Goal: Task Accomplishment & Management: Complete application form

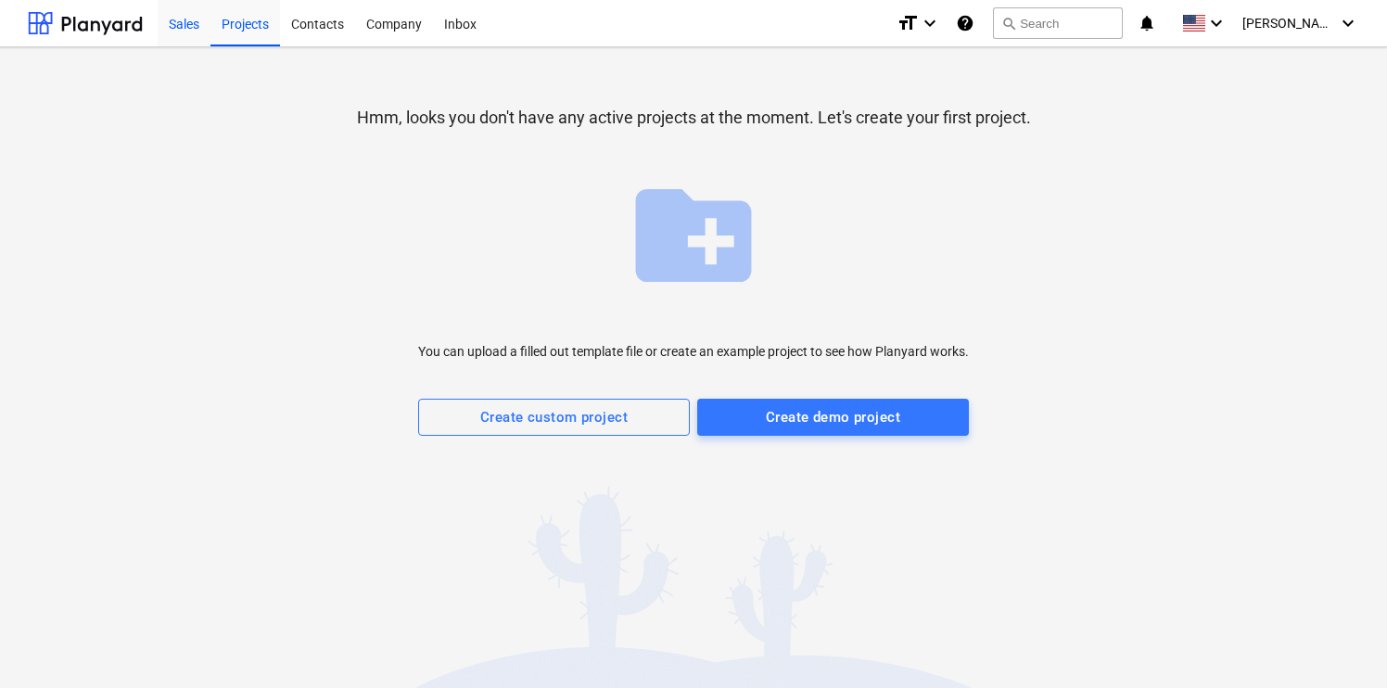
click at [184, 16] on div "Sales" at bounding box center [184, 22] width 53 height 47
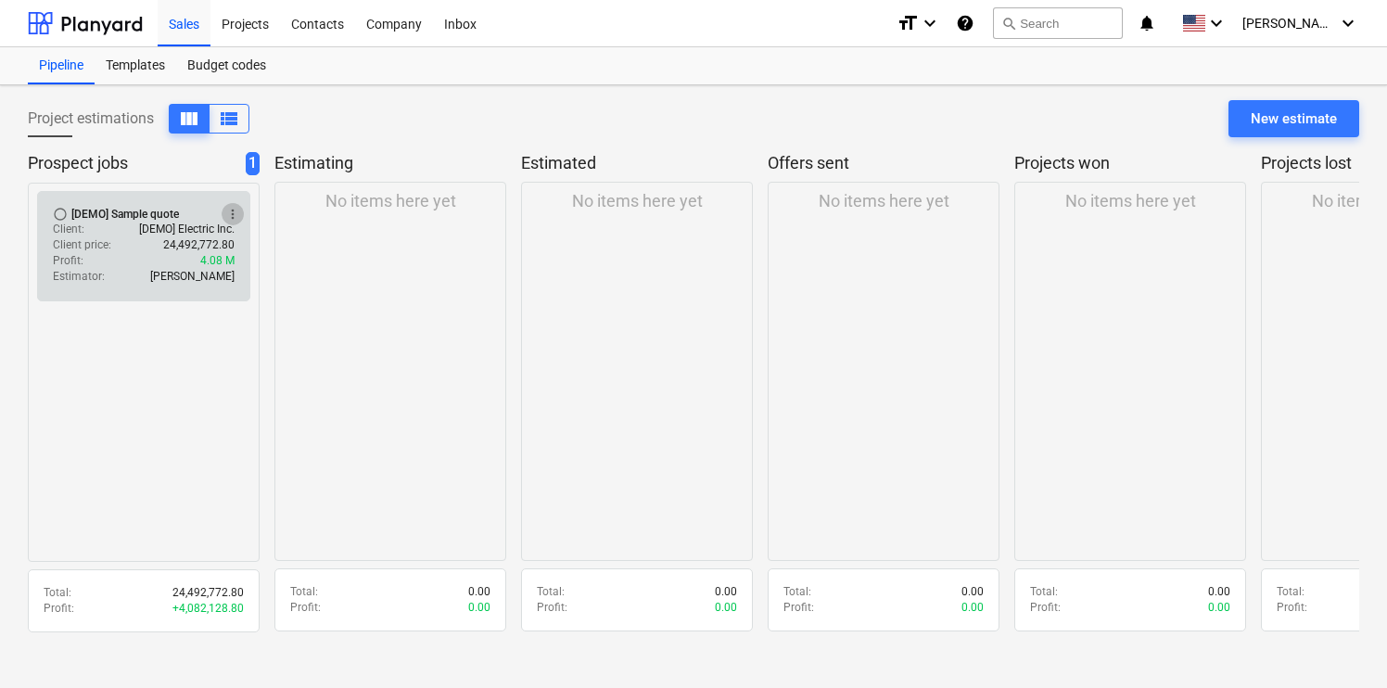
click at [233, 215] on span "more_vert" at bounding box center [232, 214] width 15 height 15
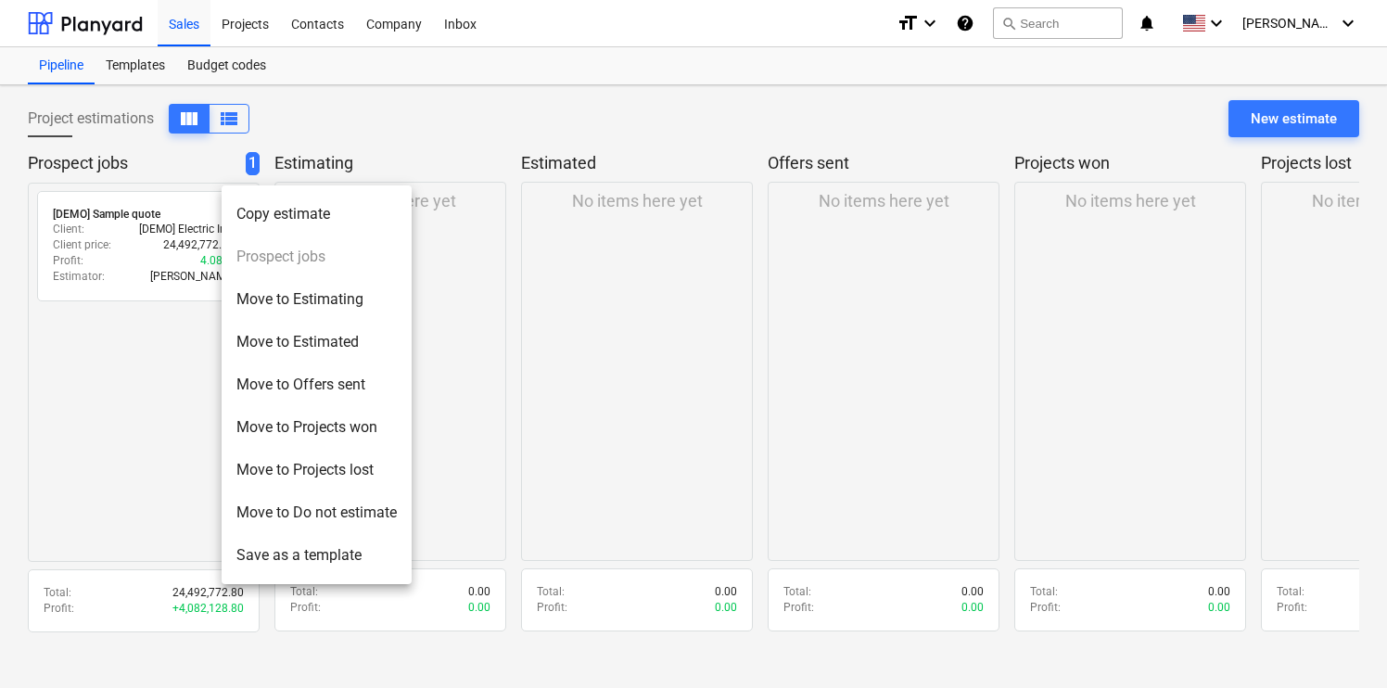
click at [181, 472] on div at bounding box center [693, 344] width 1387 height 688
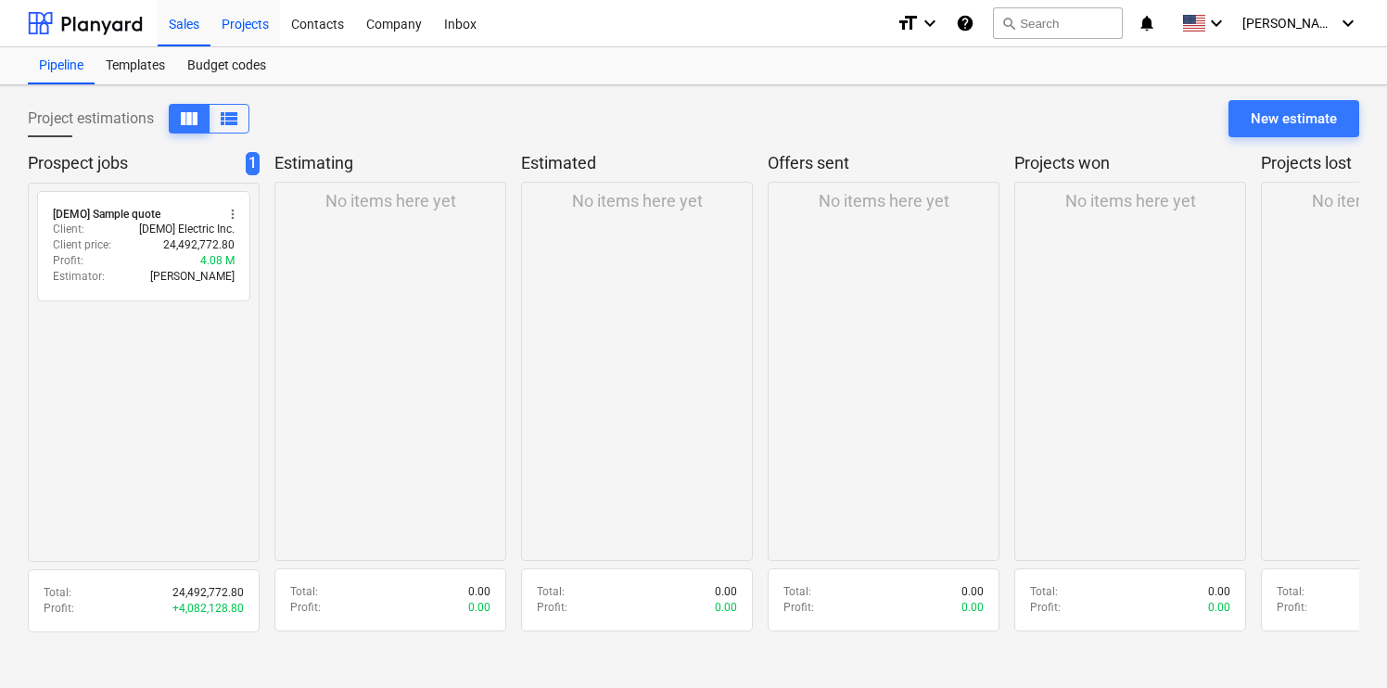
click at [258, 24] on div "Projects" at bounding box center [245, 22] width 70 height 47
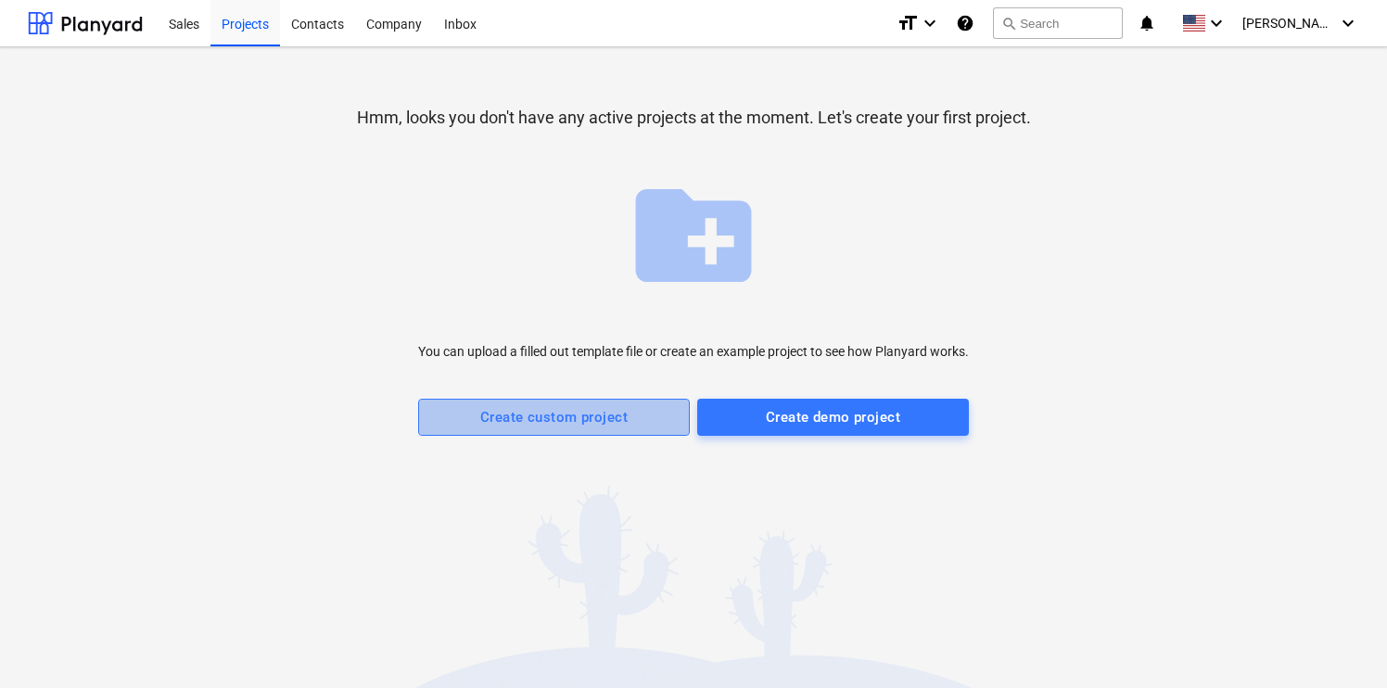
click at [607, 433] on button "Create custom project" at bounding box center [554, 417] width 272 height 37
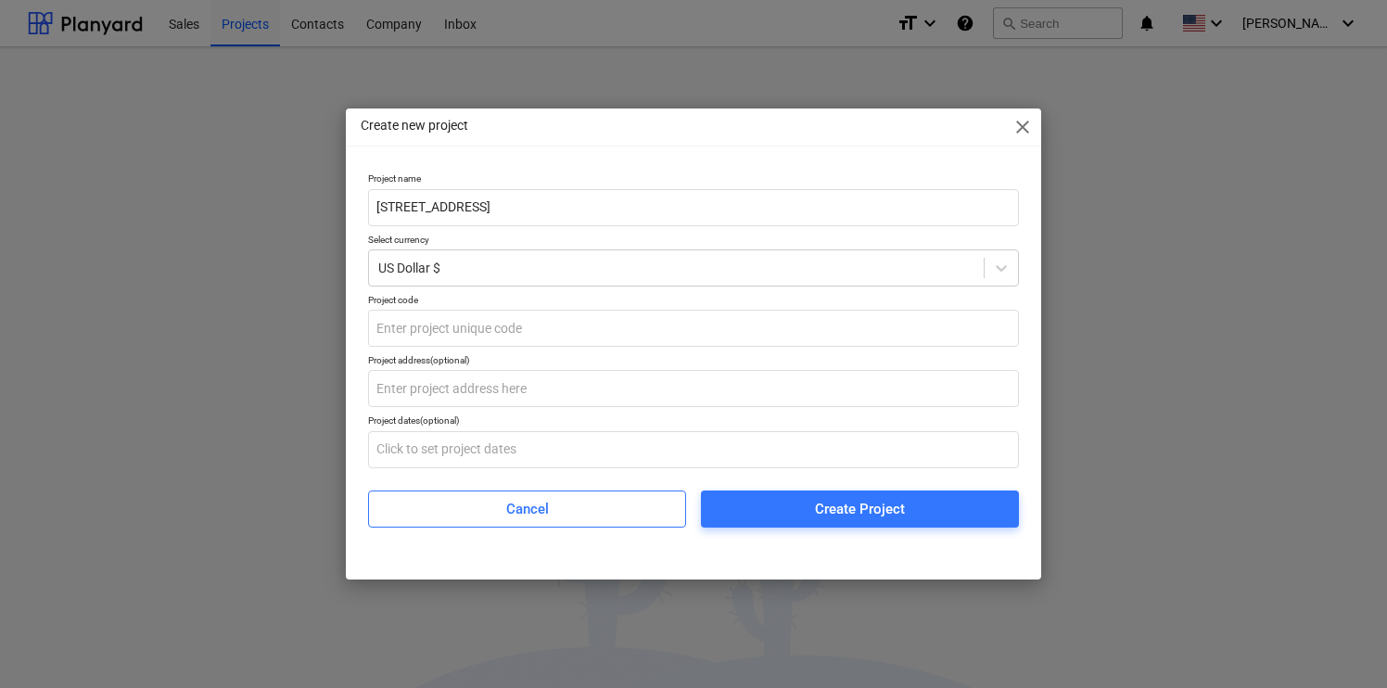
type input "[STREET_ADDRESS]"
click at [695, 286] on div "Project name [STREET_ADDRESS] Dollar $ Project code Project address (optional) …" at bounding box center [693, 349] width 651 height 354
click at [725, 262] on div at bounding box center [676, 268] width 596 height 19
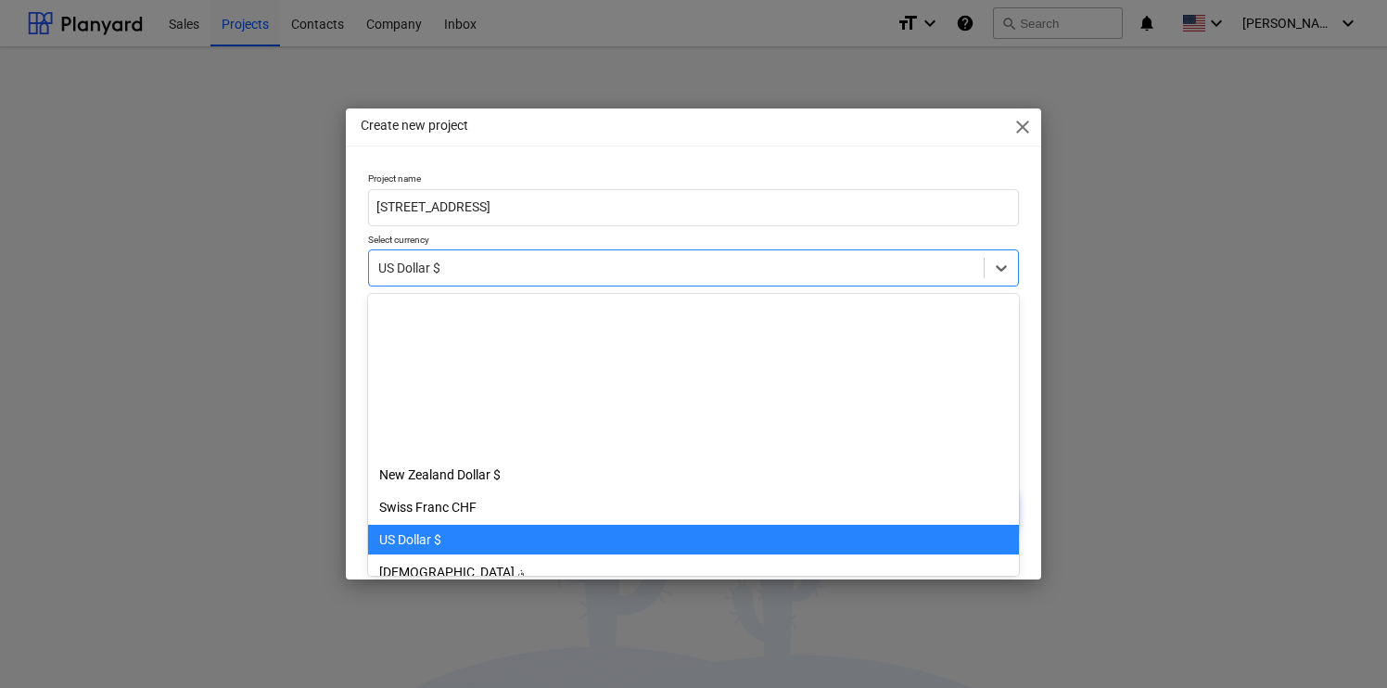
scroll to position [227, 0]
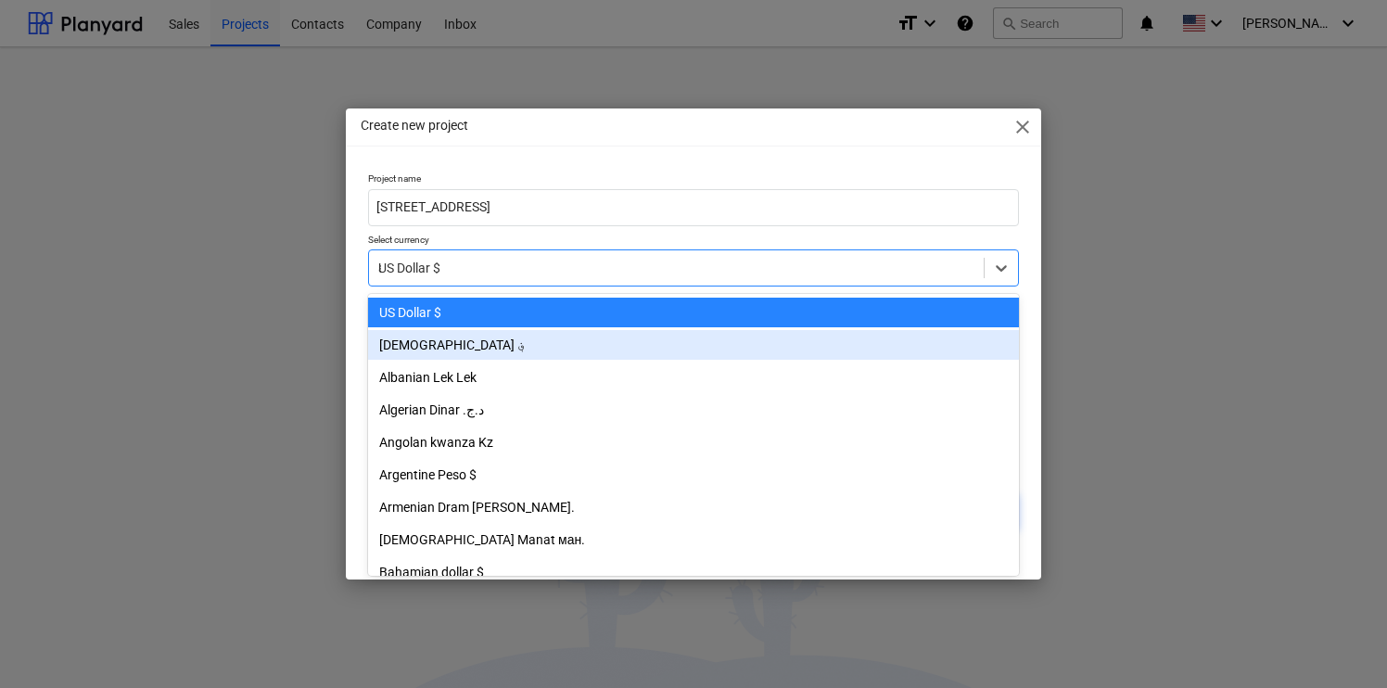
type input "aus"
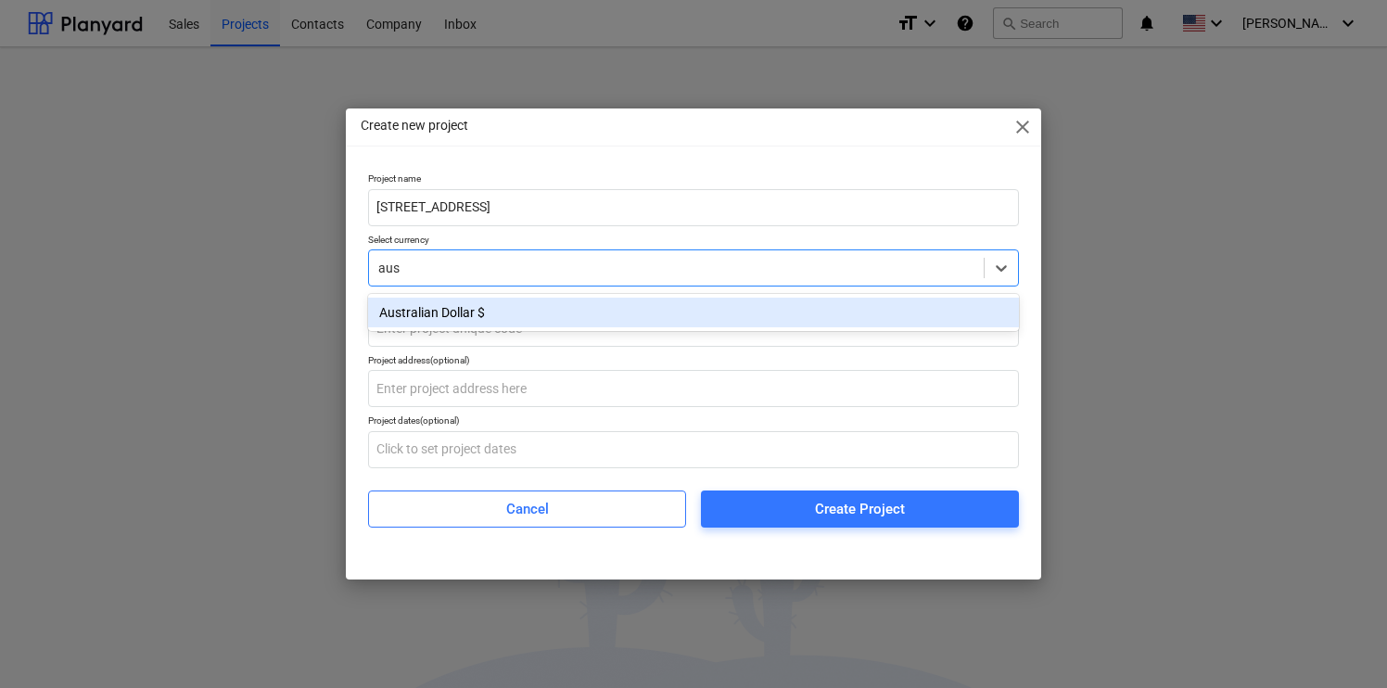
click at [700, 321] on div "Australian Dollar $" at bounding box center [693, 313] width 651 height 30
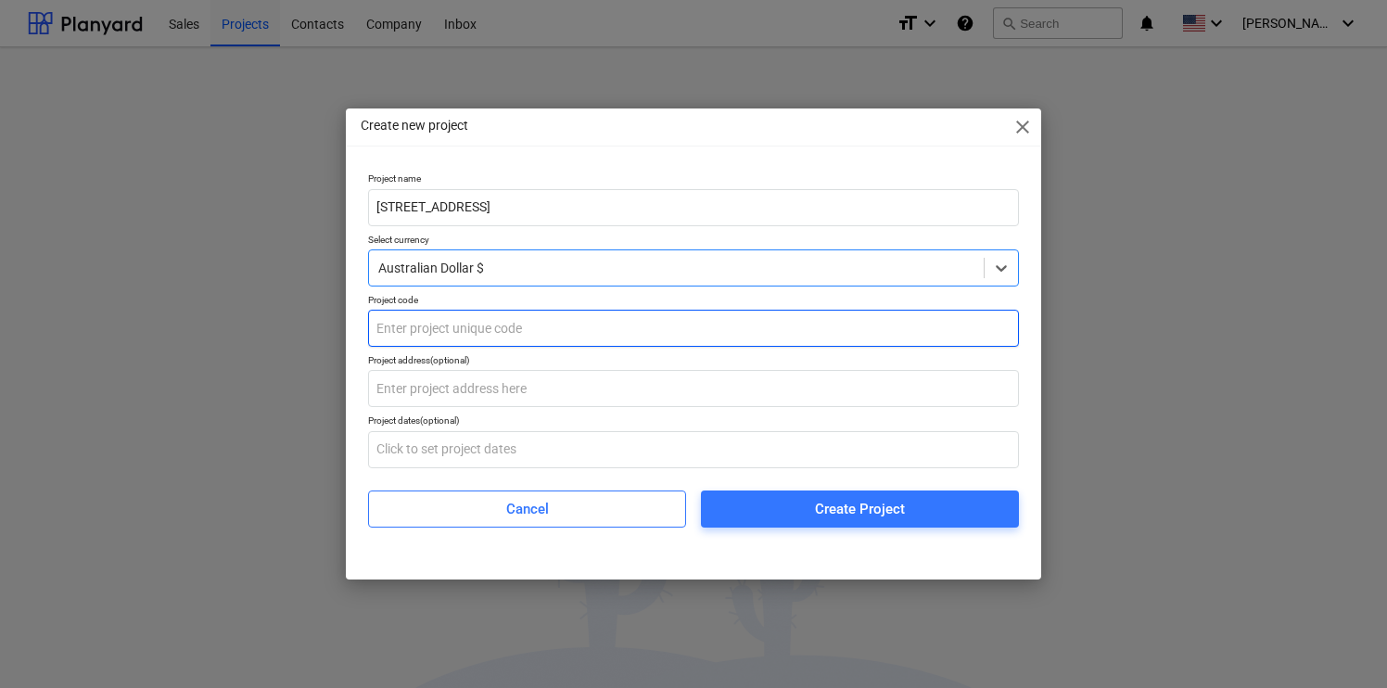
click at [693, 321] on input "text" at bounding box center [693, 328] width 651 height 37
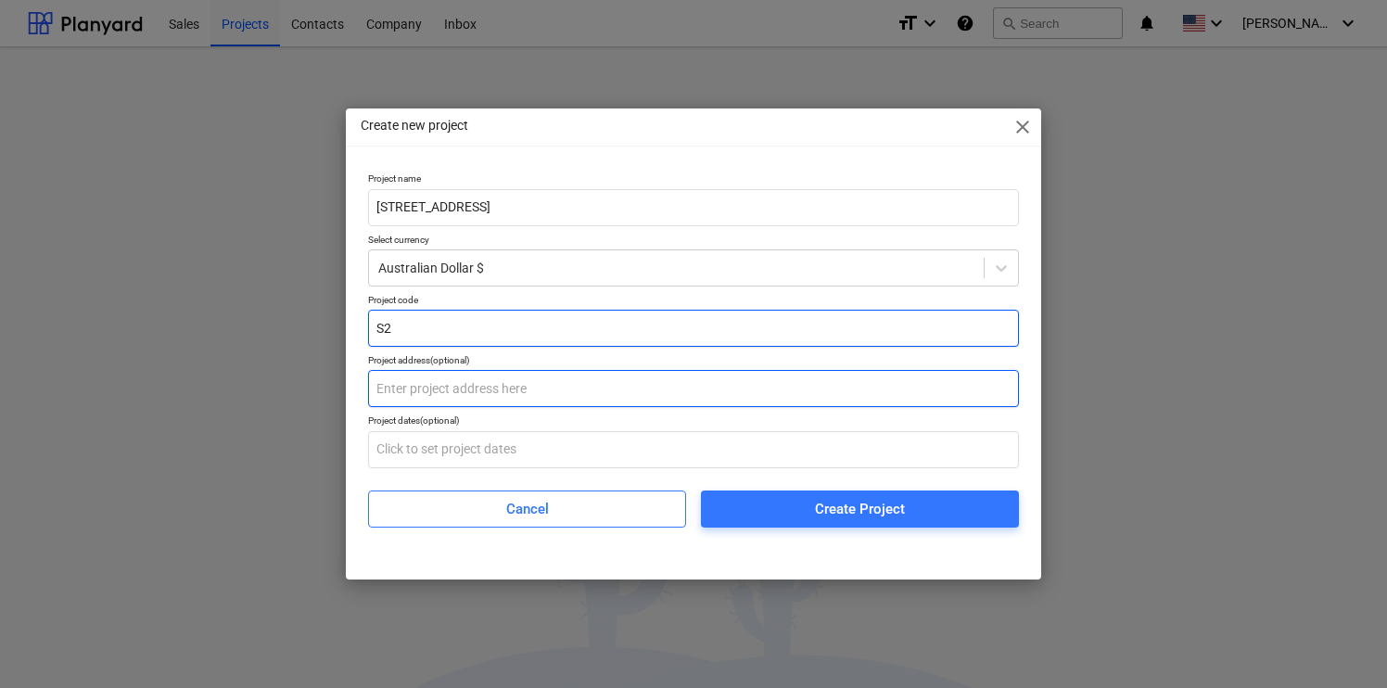
type input "S2"
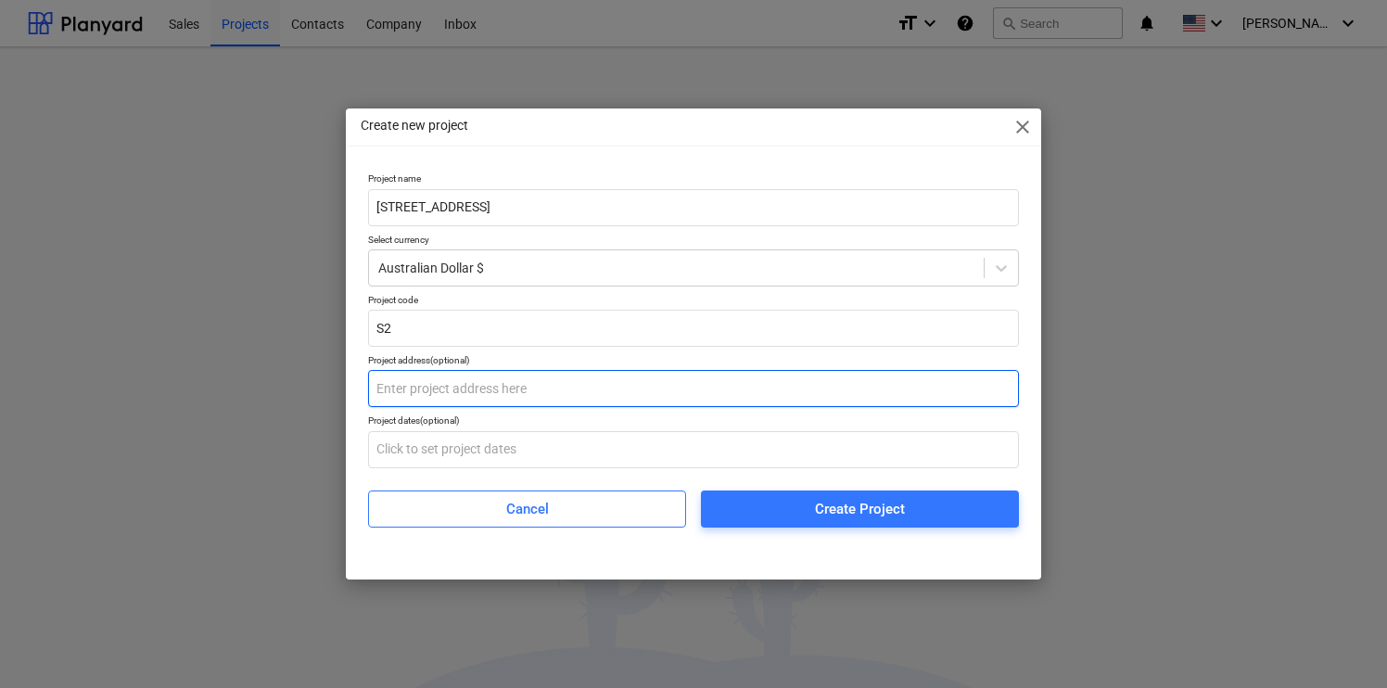
click at [684, 383] on input "text" at bounding box center [693, 388] width 651 height 37
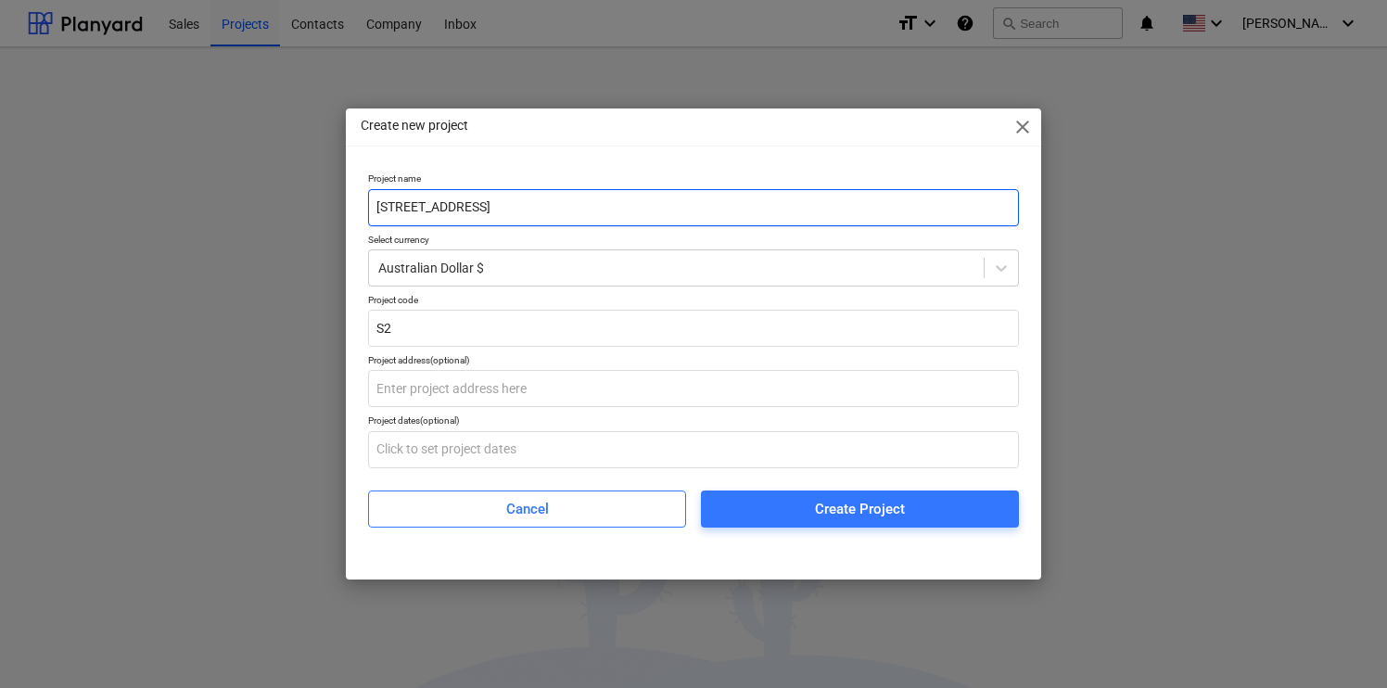
click at [622, 197] on input "[STREET_ADDRESS]" at bounding box center [693, 207] width 651 height 37
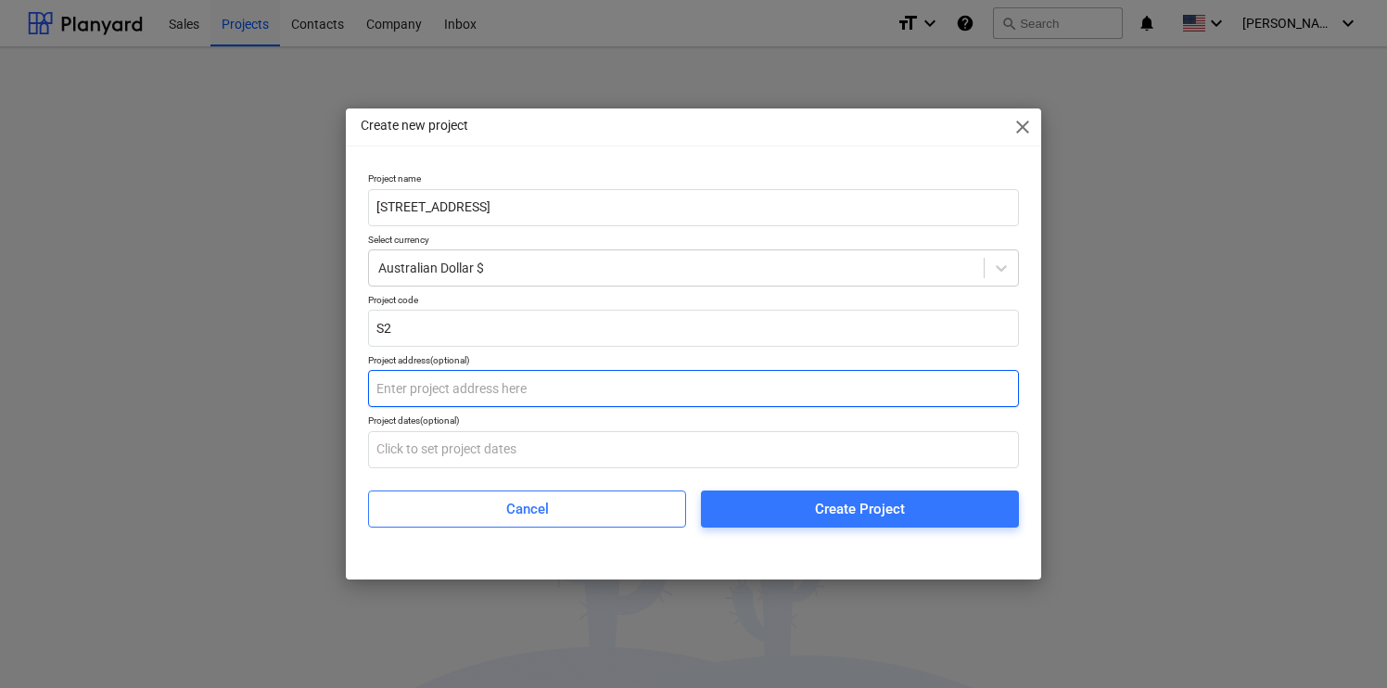
click at [584, 374] on input "text" at bounding box center [693, 388] width 651 height 37
paste input "[STREET_ADDRESS]"
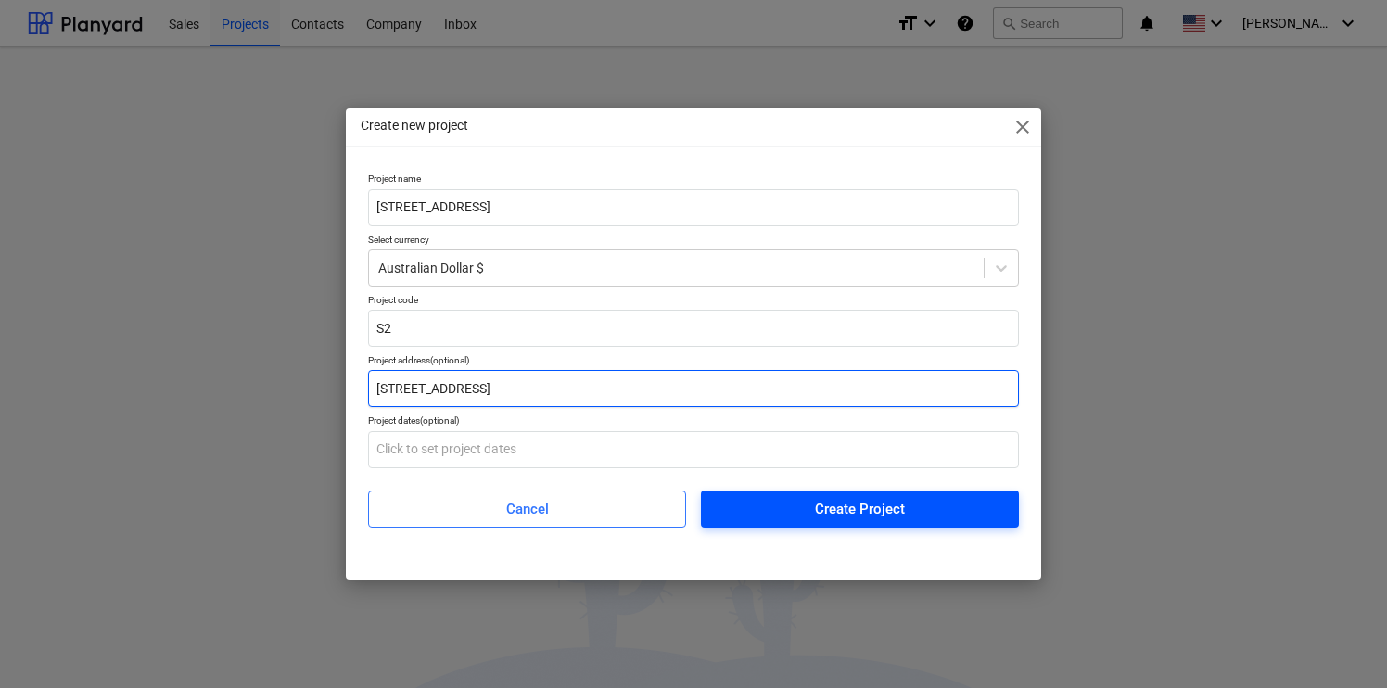
type input "[STREET_ADDRESS]"
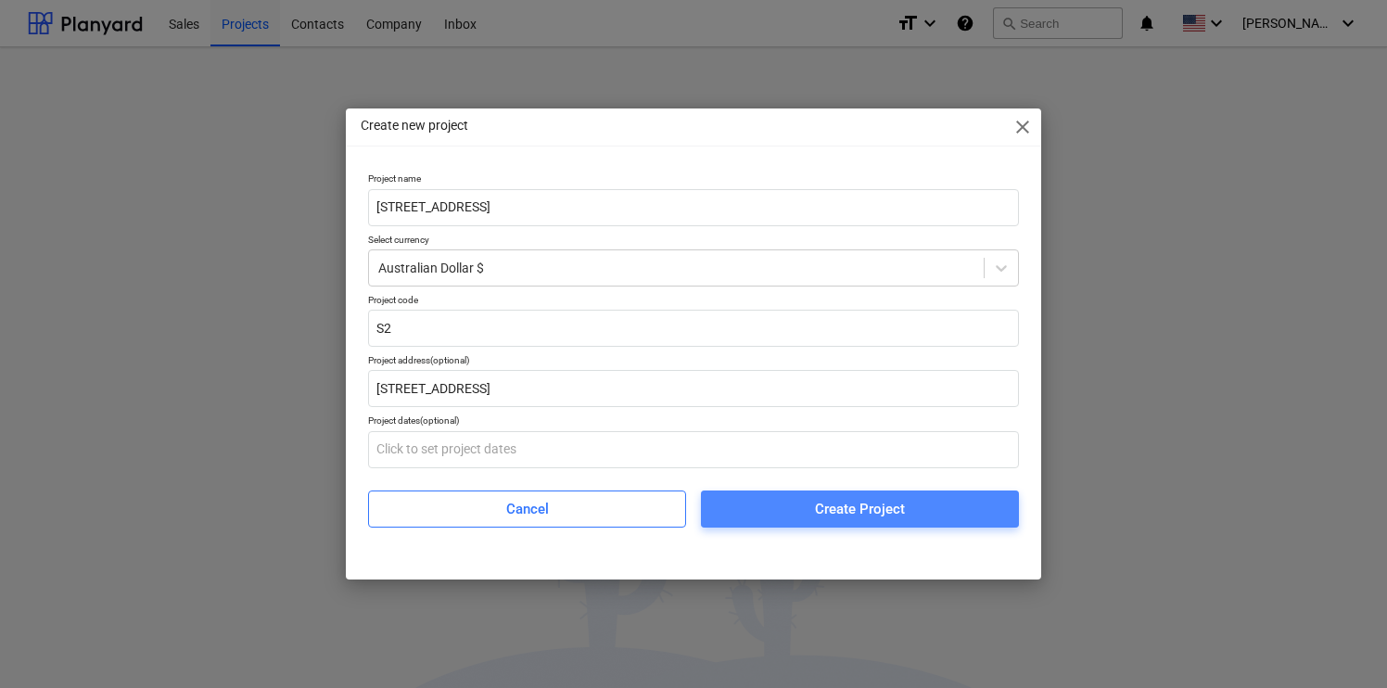
click at [766, 518] on span "Create Project" at bounding box center [859, 509] width 273 height 24
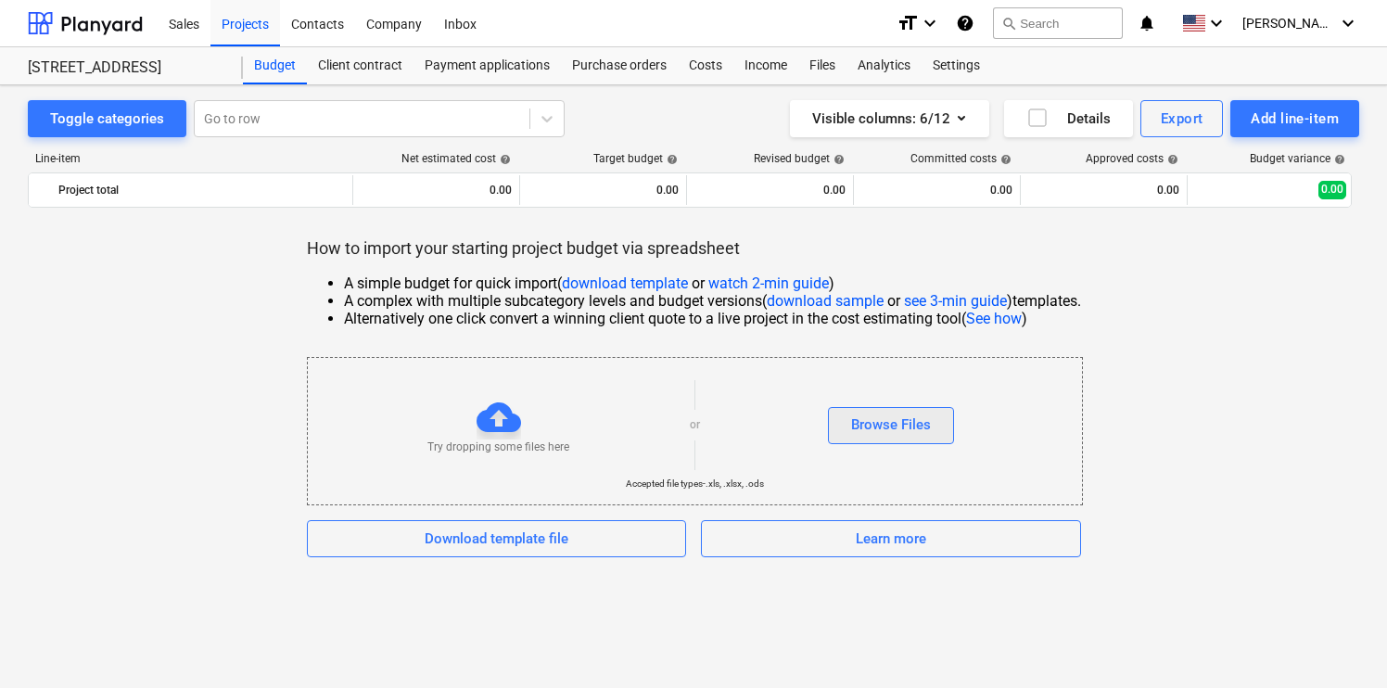
click at [914, 431] on div "Browse Files" at bounding box center [891, 424] width 80 height 24
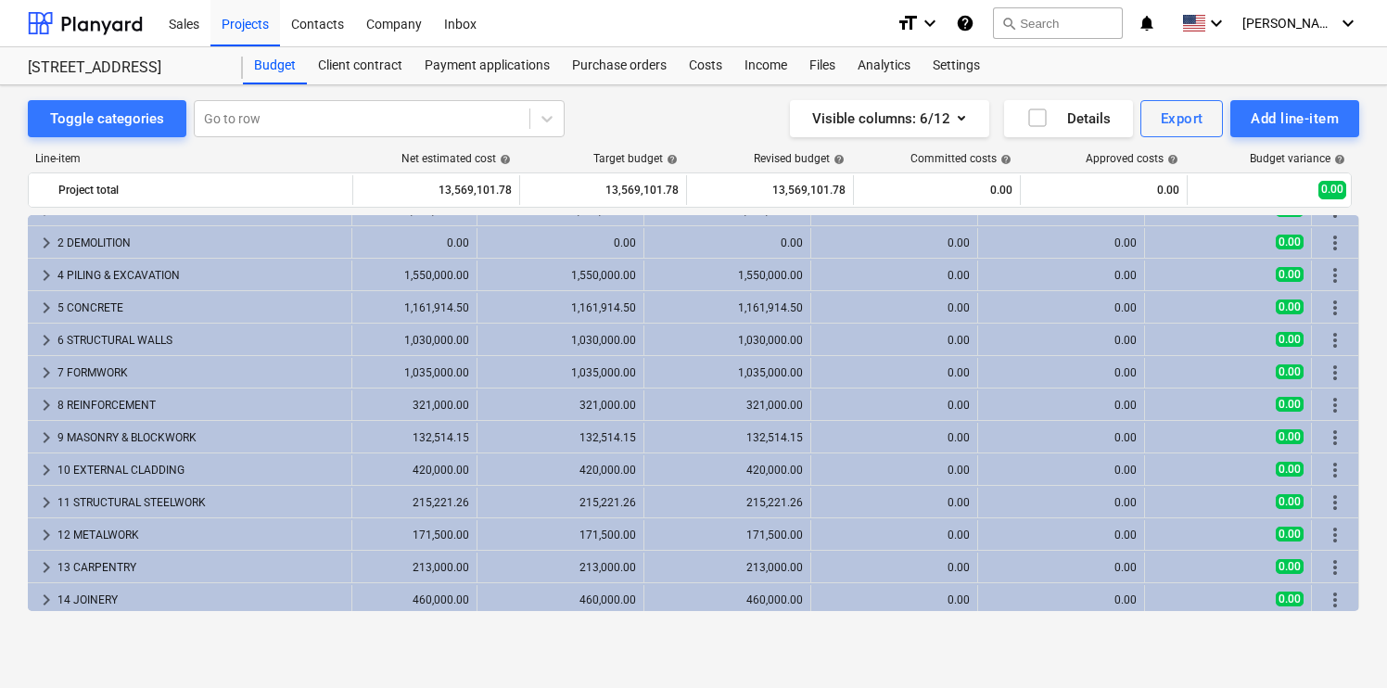
scroll to position [0, 49]
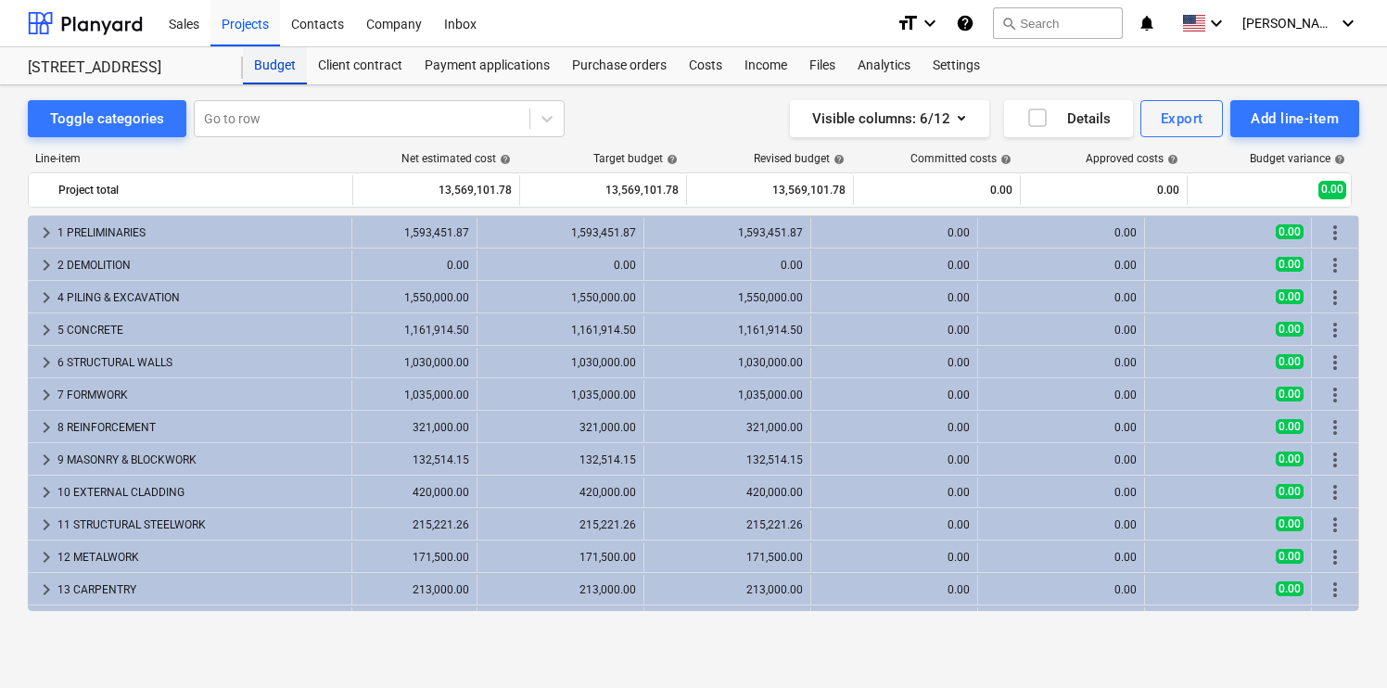
click at [284, 65] on div "Budget" at bounding box center [275, 65] width 64 height 37
click at [243, 39] on div "Projects" at bounding box center [245, 22] width 70 height 47
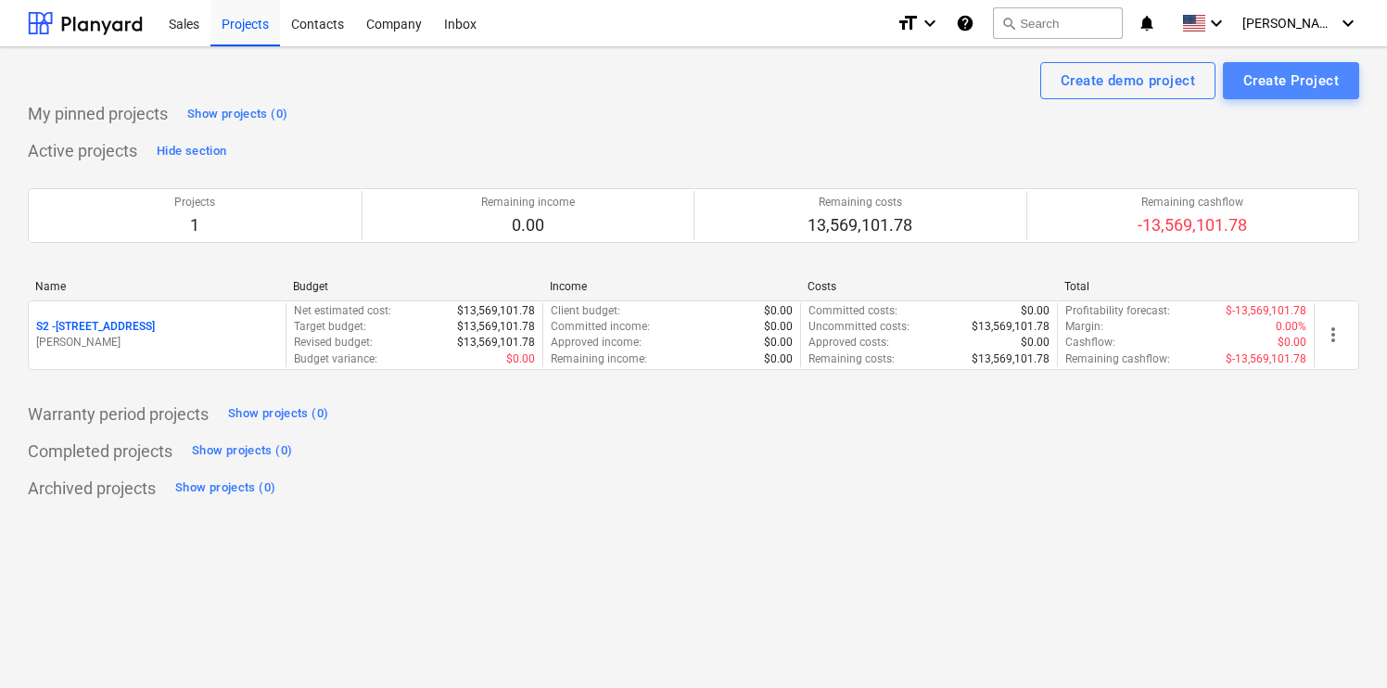
click at [1309, 89] on div "Create Project" at bounding box center [1290, 81] width 95 height 24
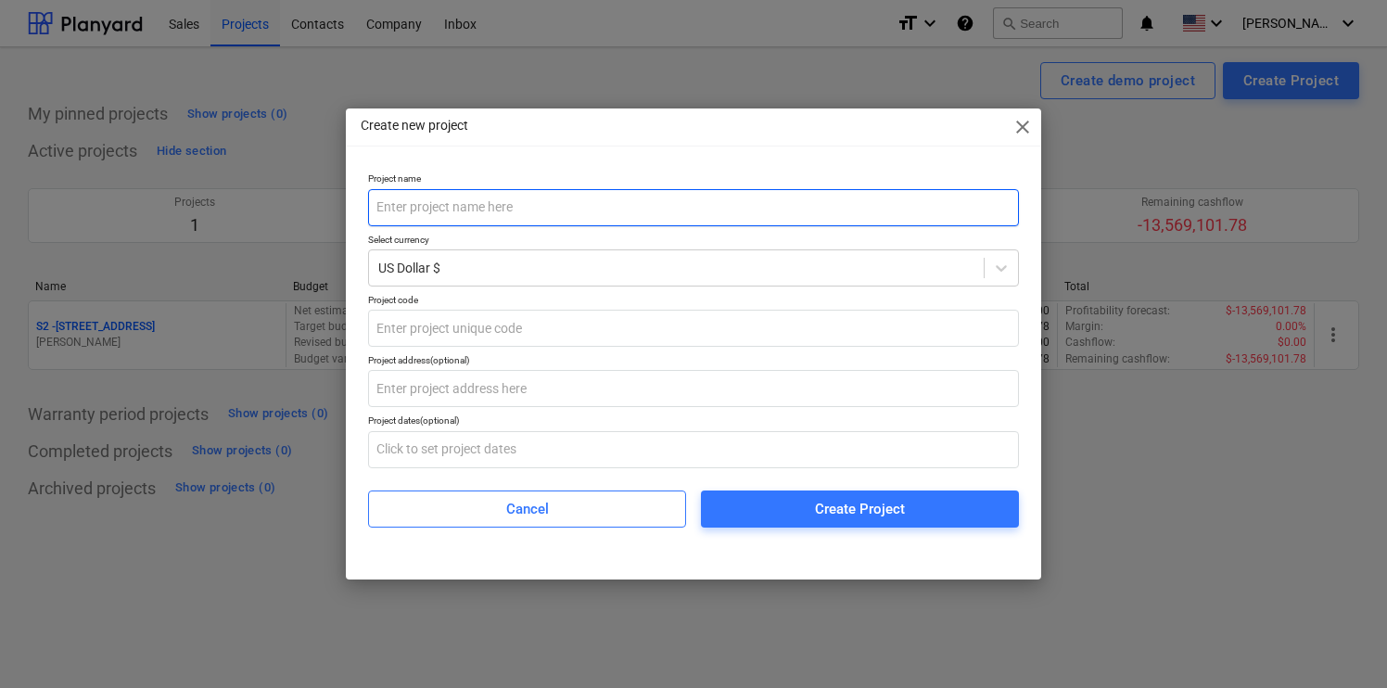
click at [686, 218] on input "text" at bounding box center [693, 207] width 651 height 37
type input "S"
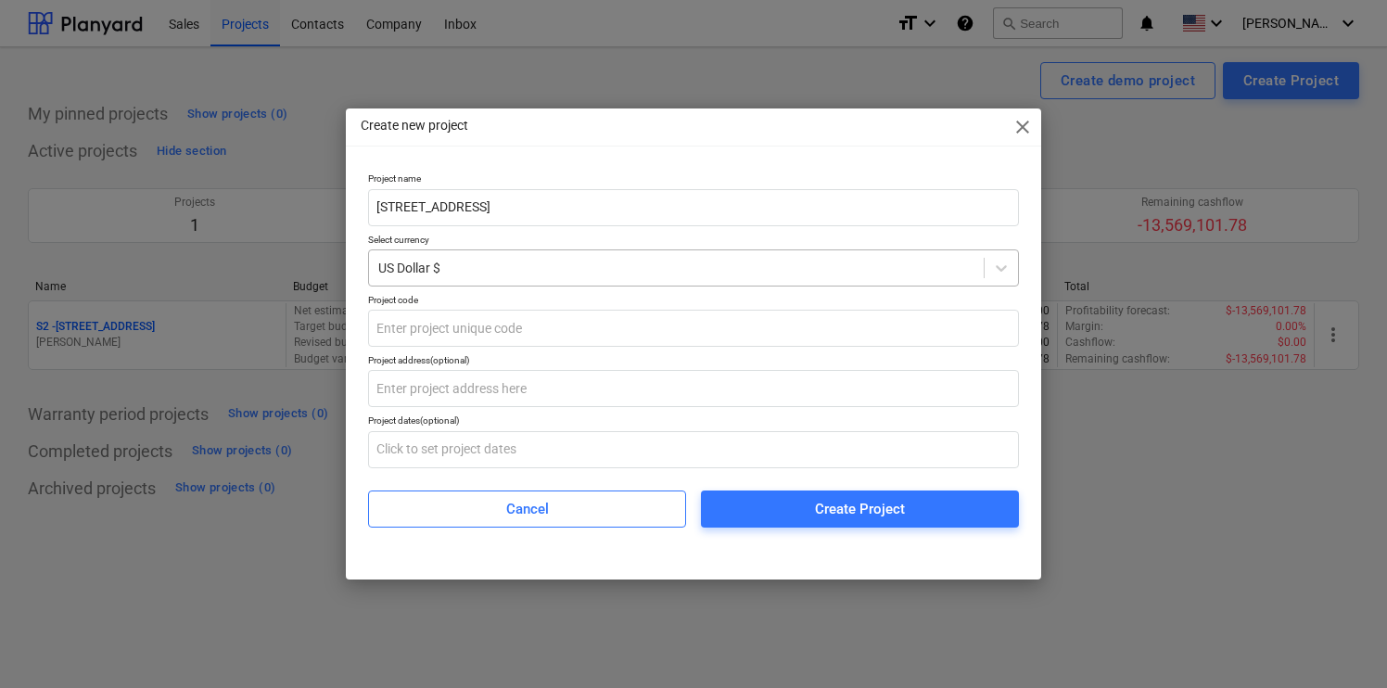
type input "[STREET_ADDRESS]"
click at [662, 259] on div at bounding box center [676, 268] width 596 height 19
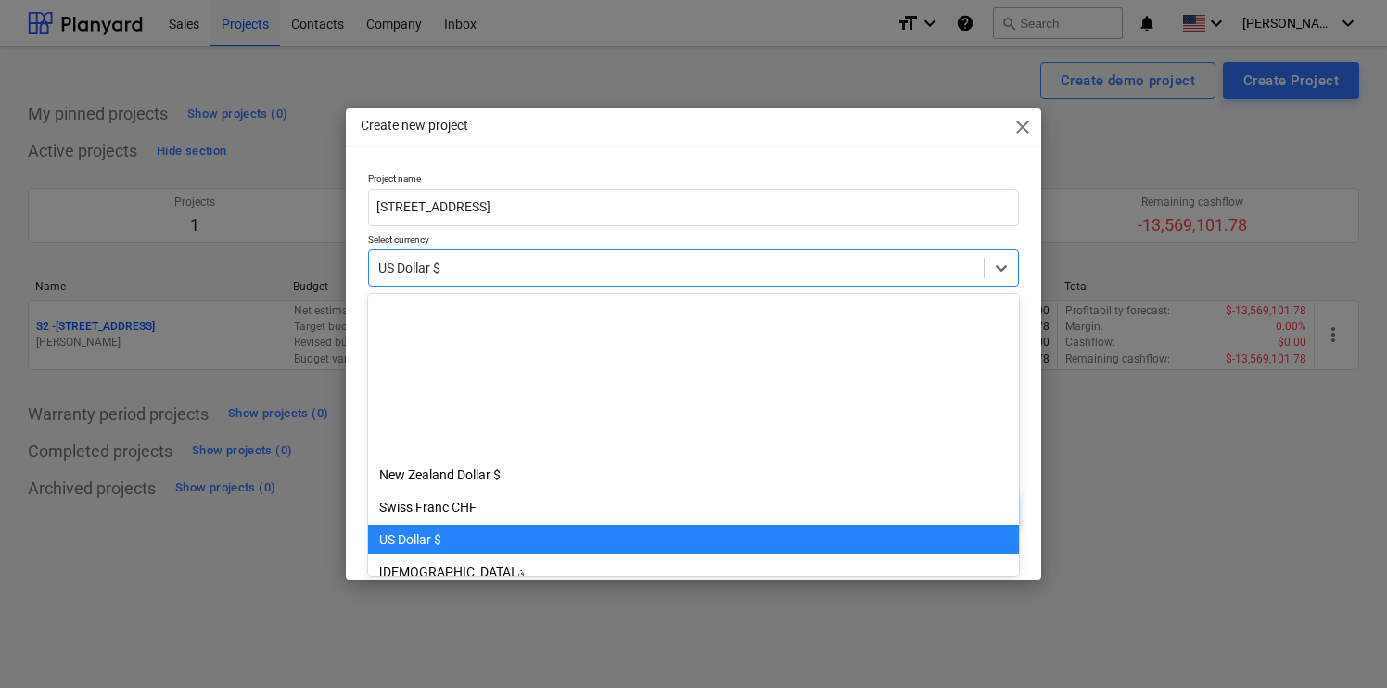
scroll to position [227, 0]
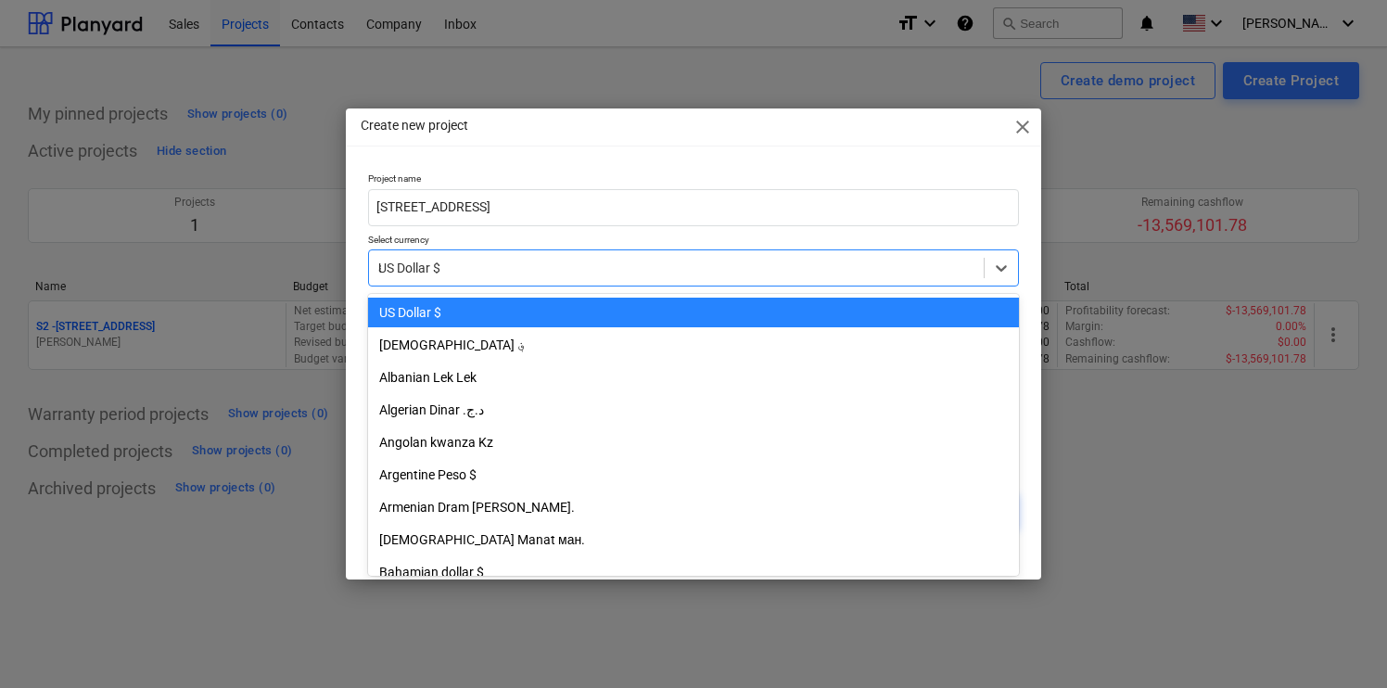
type input "aus"
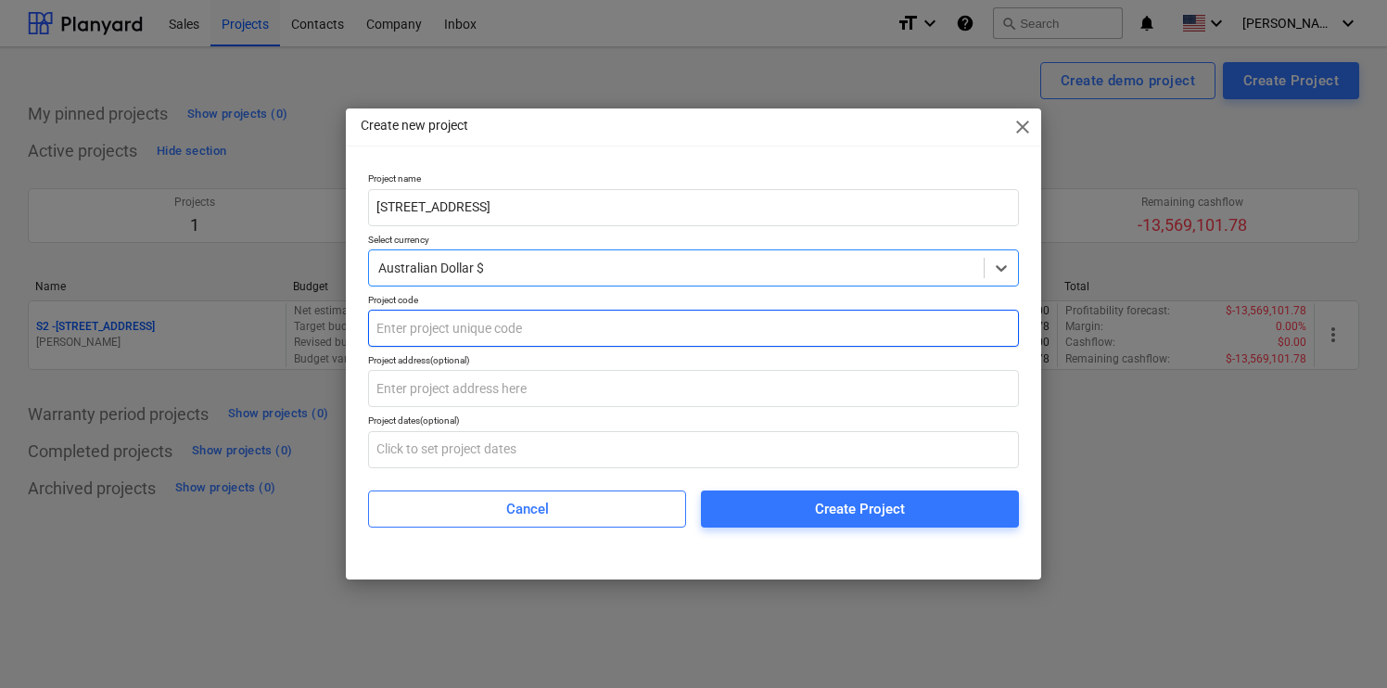
click at [613, 332] on input "text" at bounding box center [693, 328] width 651 height 37
click at [513, 325] on input "IV1" at bounding box center [693, 328] width 651 height 37
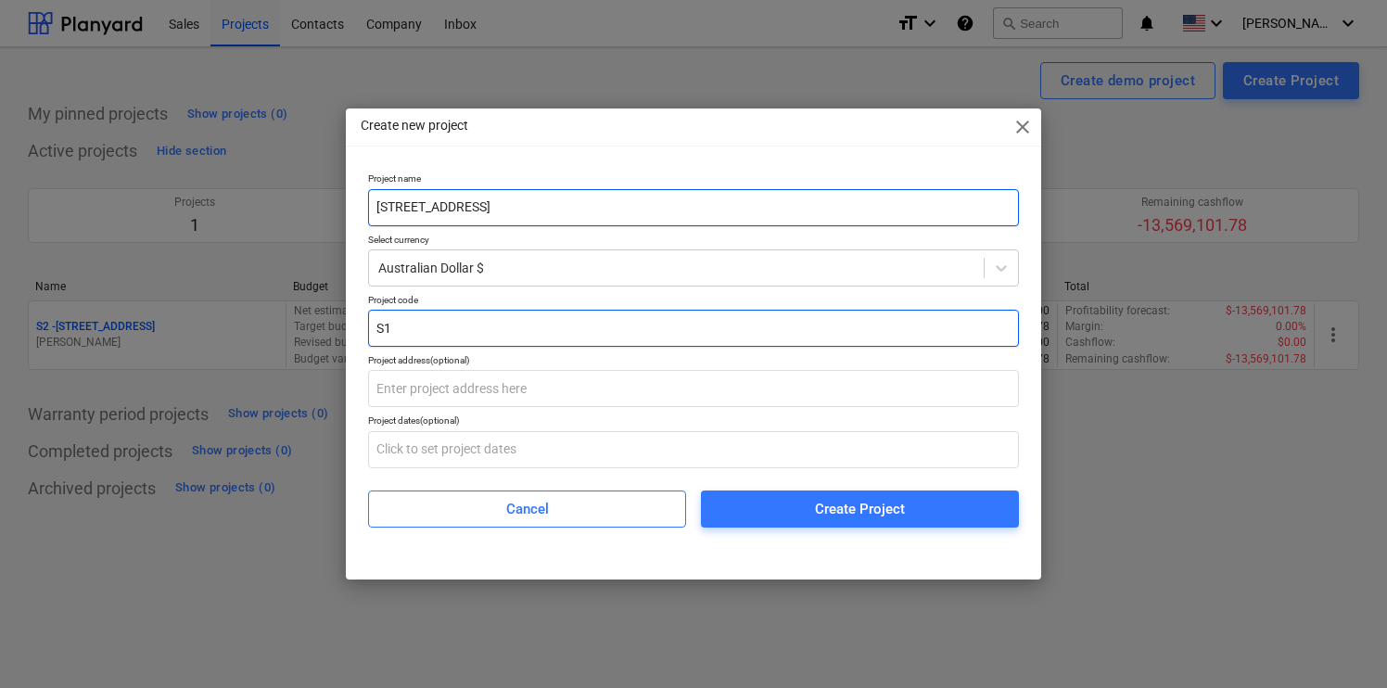
type input "S1"
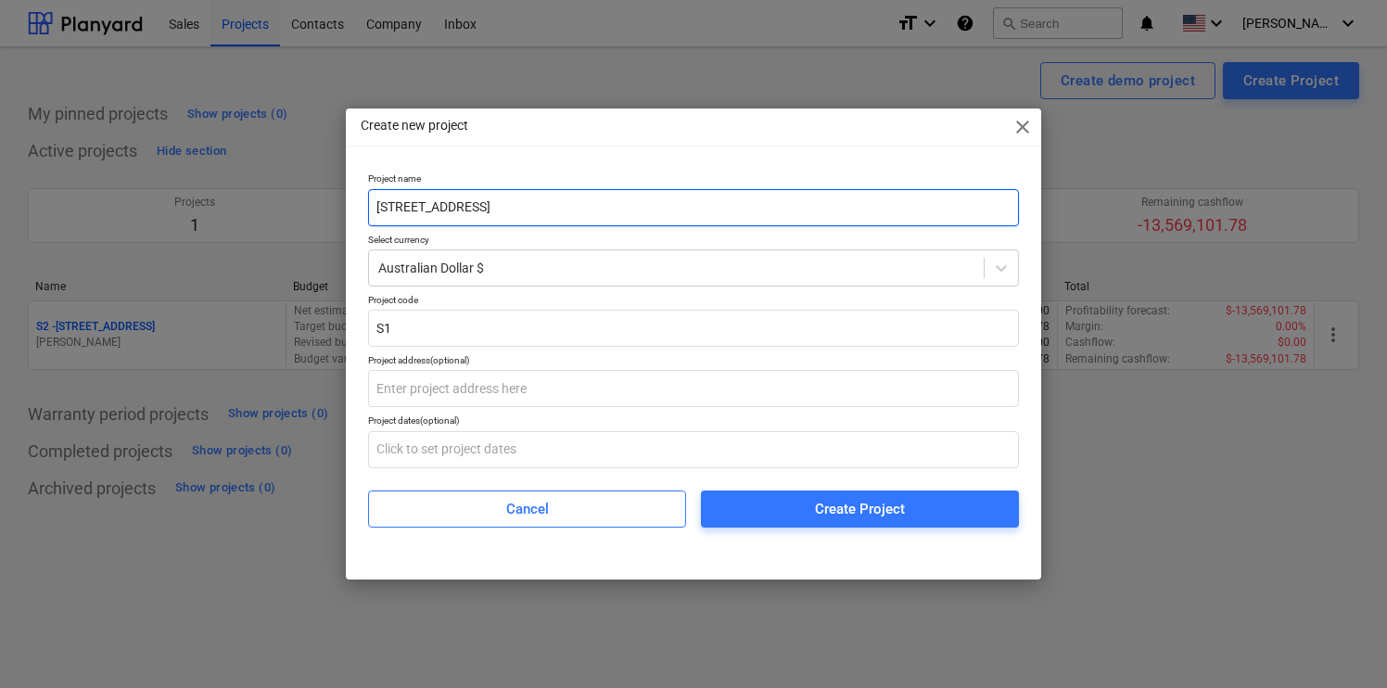
click at [583, 197] on input "[STREET_ADDRESS]" at bounding box center [693, 207] width 651 height 37
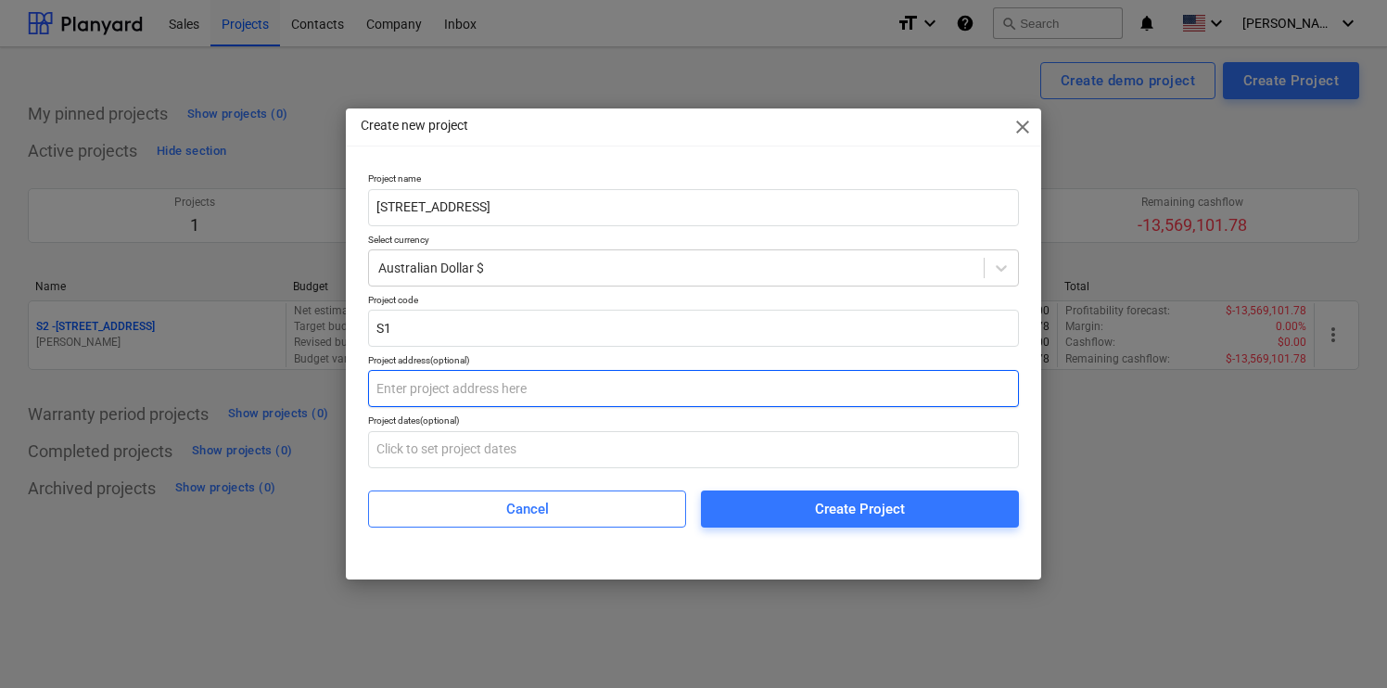
click at [530, 376] on input "text" at bounding box center [693, 388] width 651 height 37
paste input "[STREET_ADDRESS]"
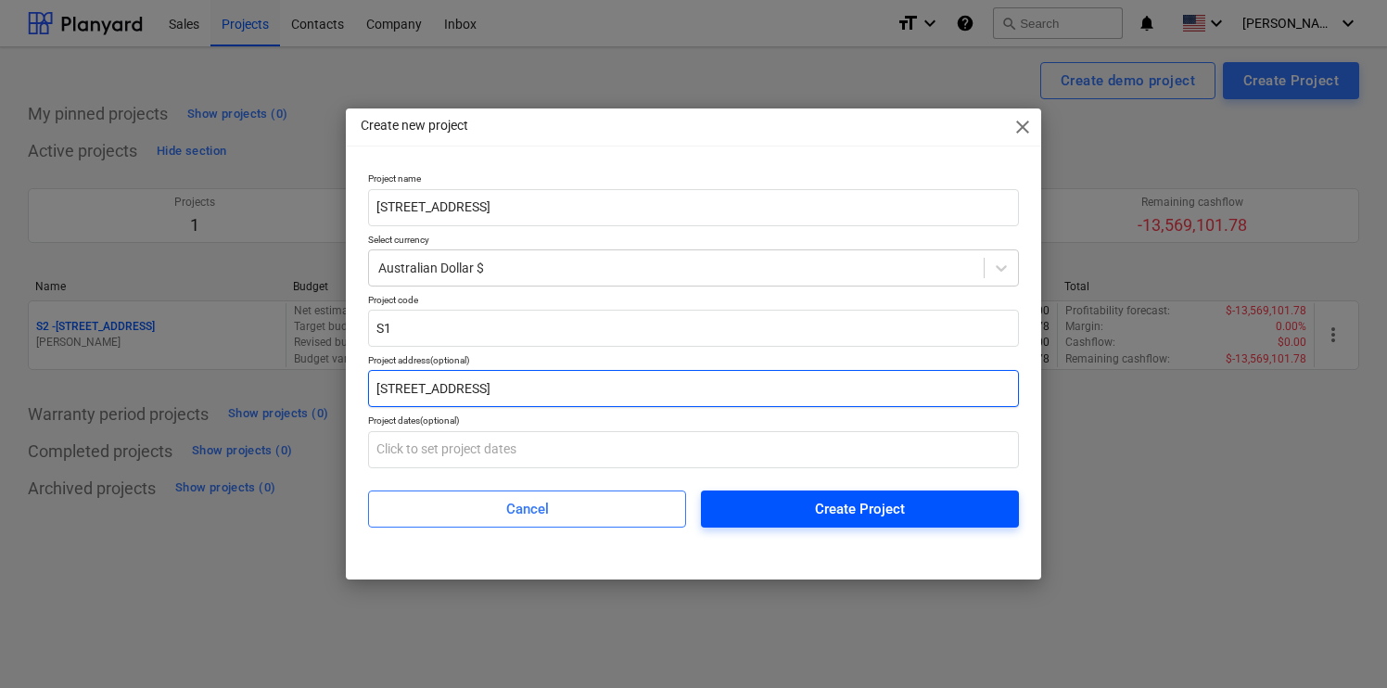
type input "[STREET_ADDRESS]"
click at [751, 504] on span "Create Project" at bounding box center [859, 509] width 273 height 24
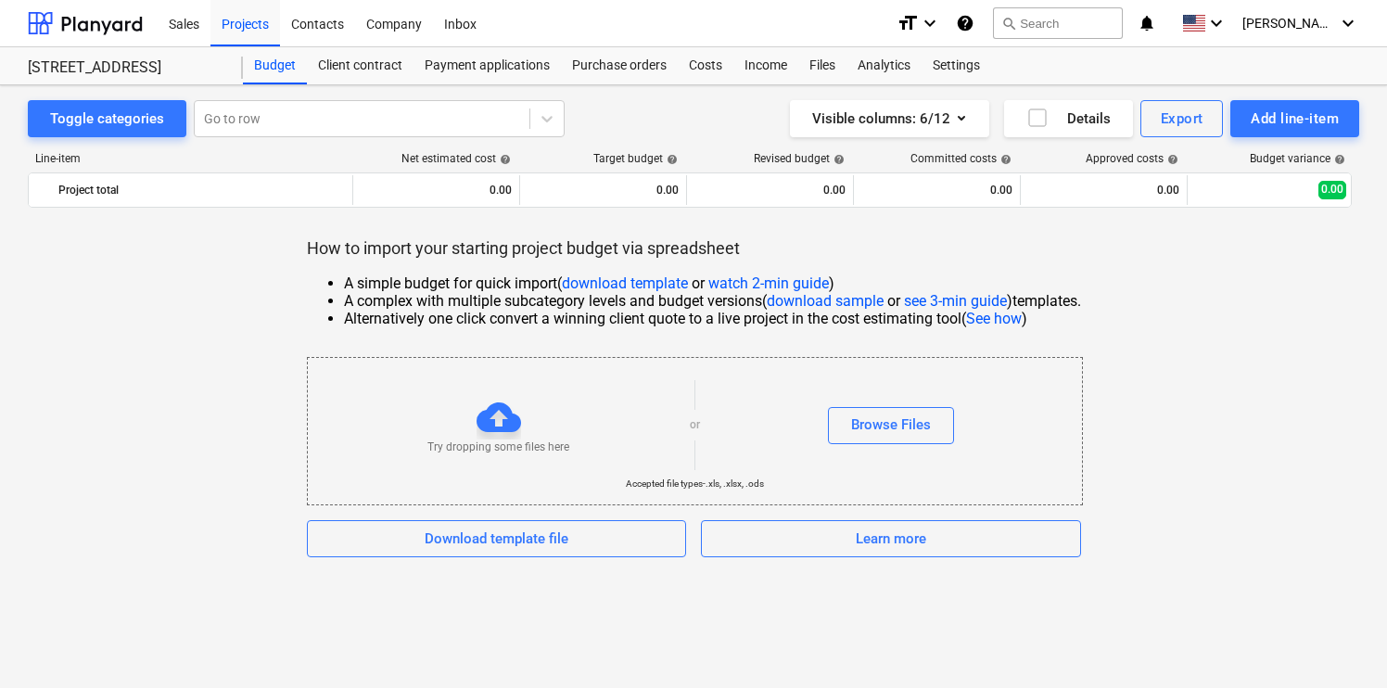
click at [937, 448] on div "Try dropping some files here or Browse Files" at bounding box center [695, 425] width 774 height 105
click at [937, 428] on button "Browse Files" at bounding box center [891, 425] width 126 height 37
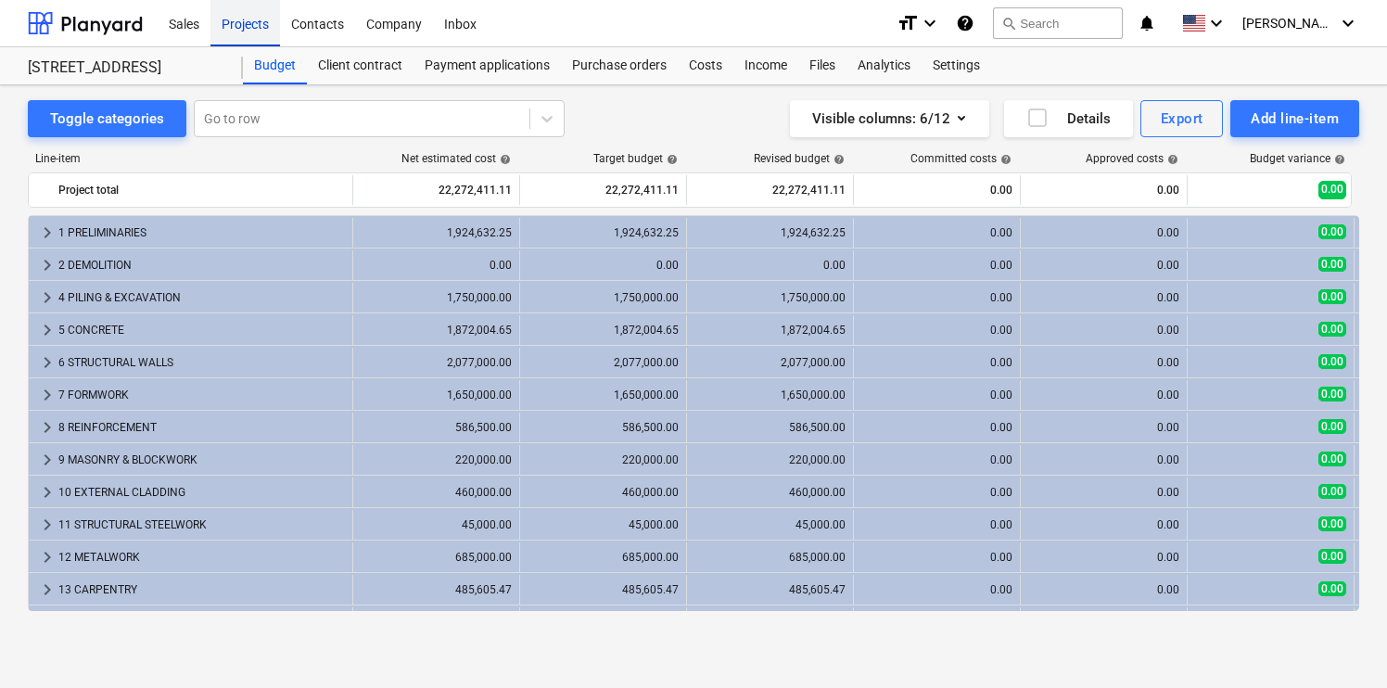
click at [232, 19] on div "Projects" at bounding box center [245, 22] width 70 height 47
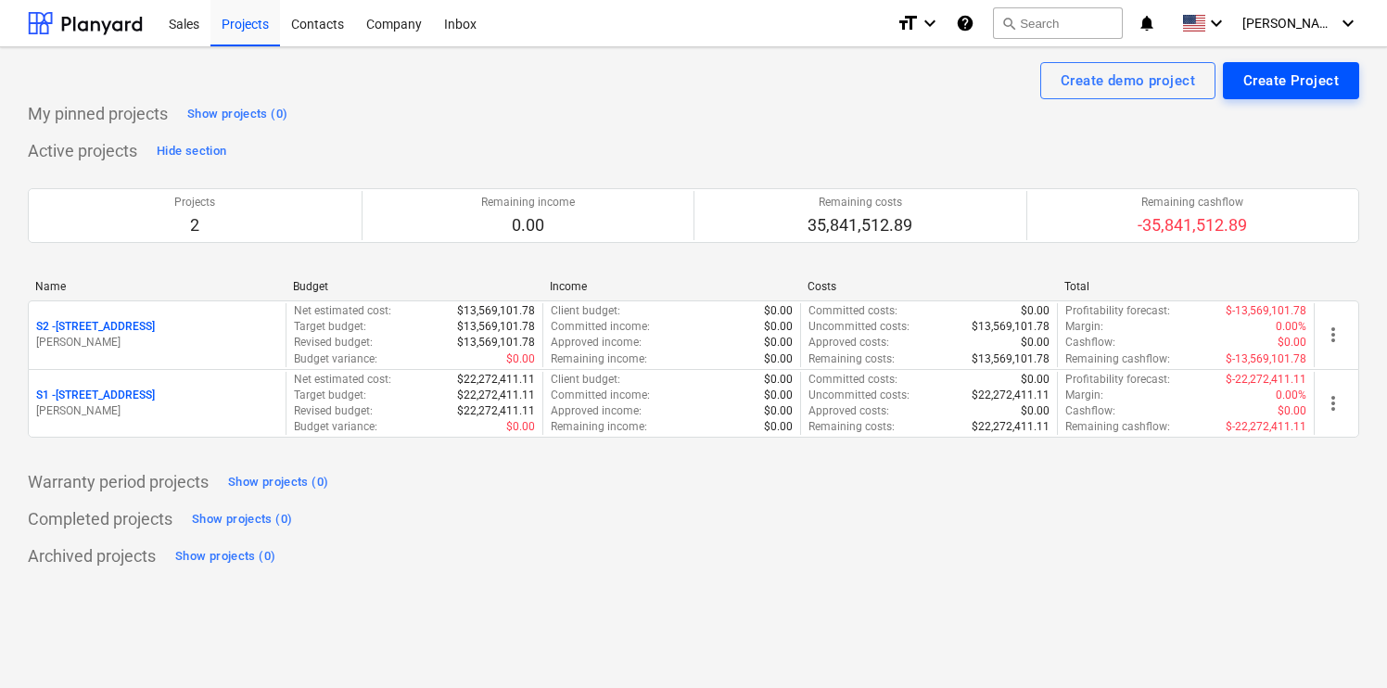
click at [1314, 65] on button "Create Project" at bounding box center [1291, 80] width 136 height 37
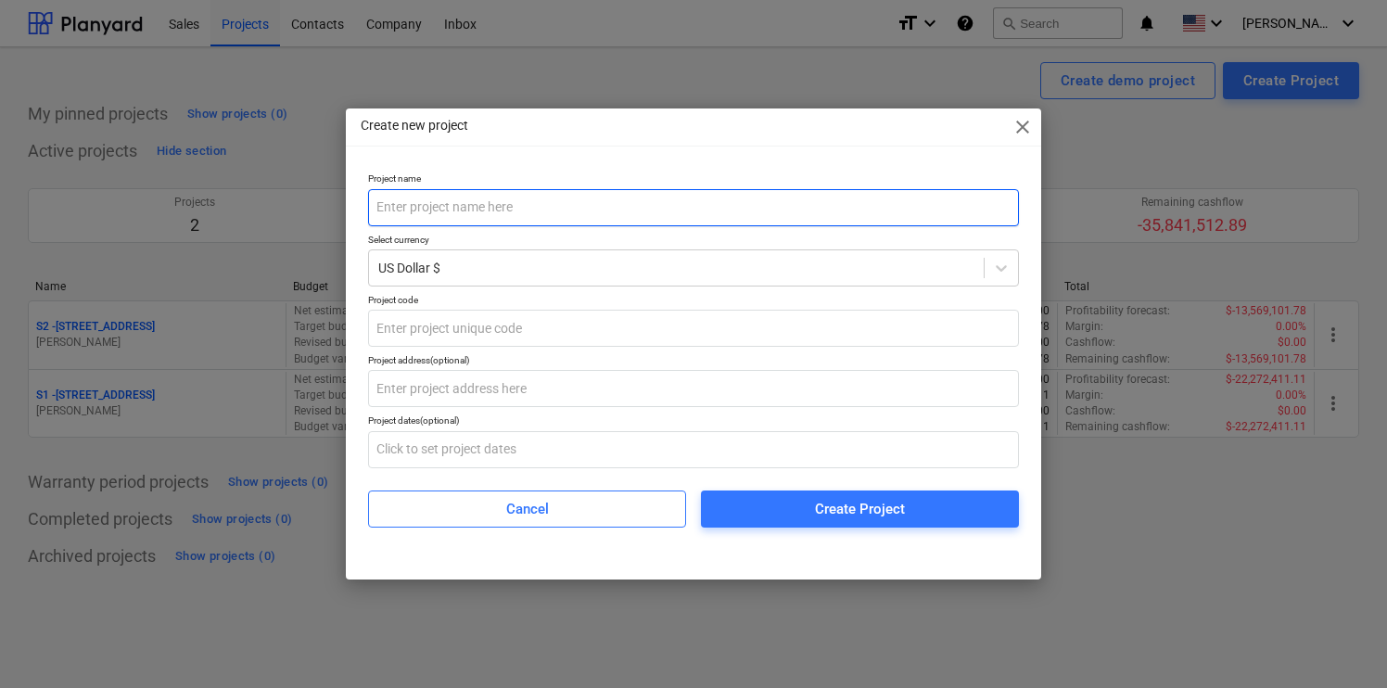
type input "I"
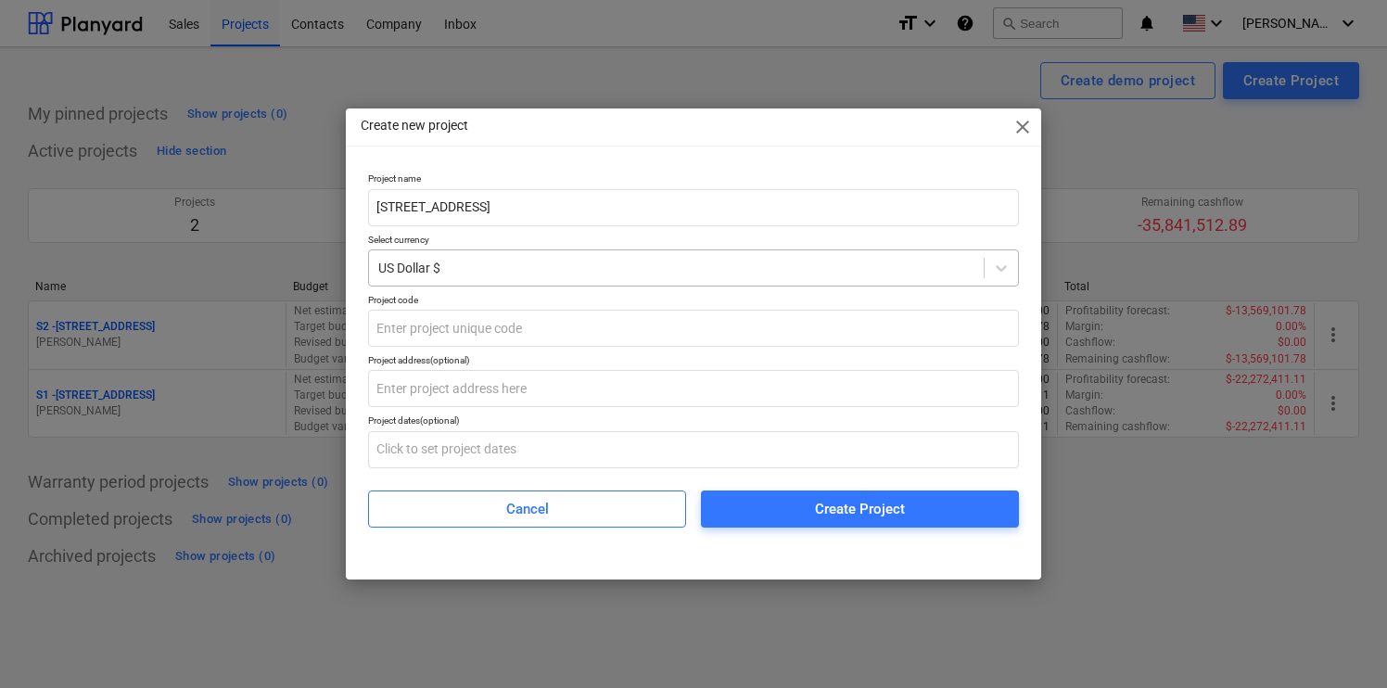
type input "[STREET_ADDRESS]"
click at [764, 260] on div at bounding box center [676, 268] width 596 height 19
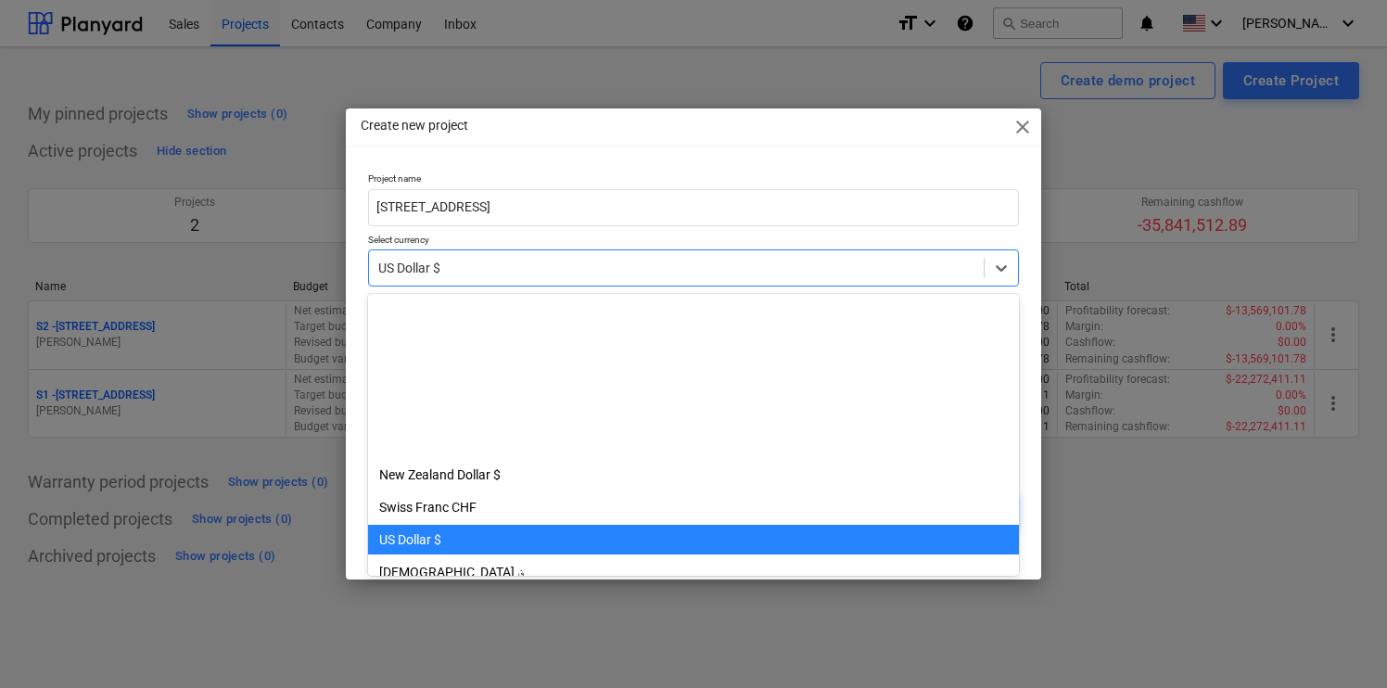
scroll to position [227, 0]
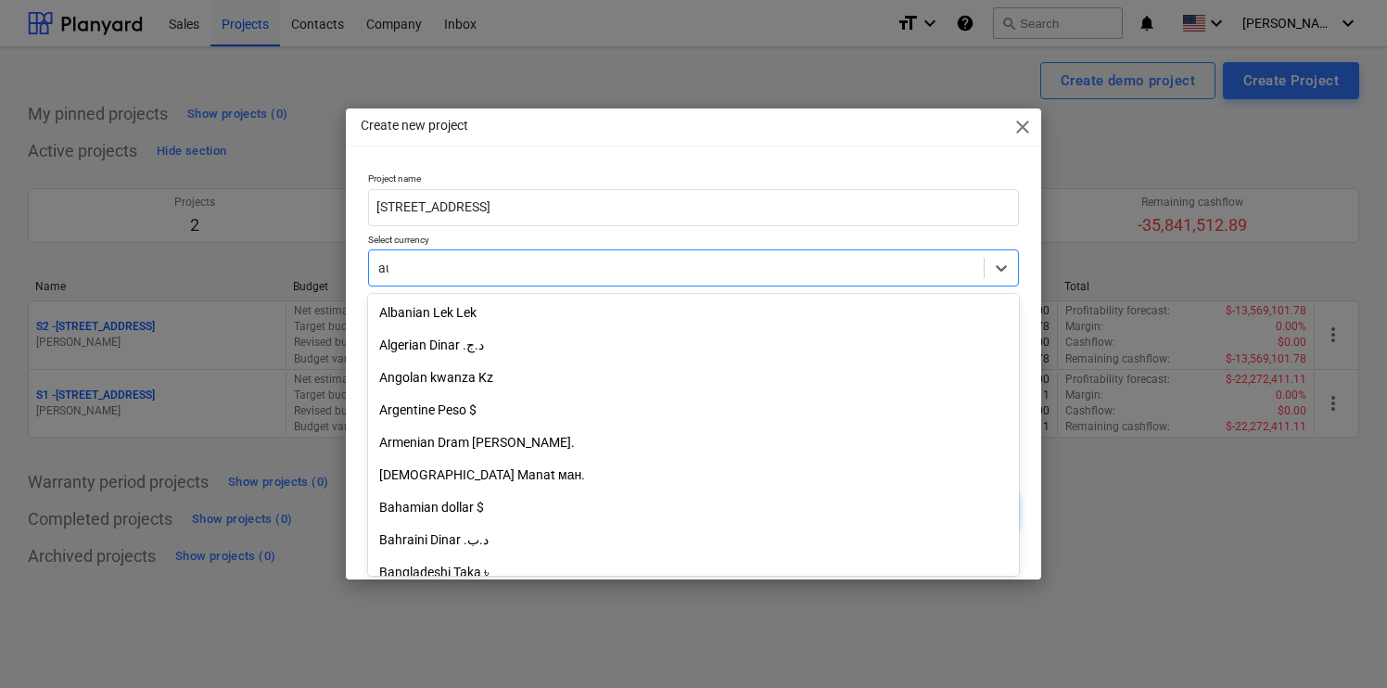
type input "aus"
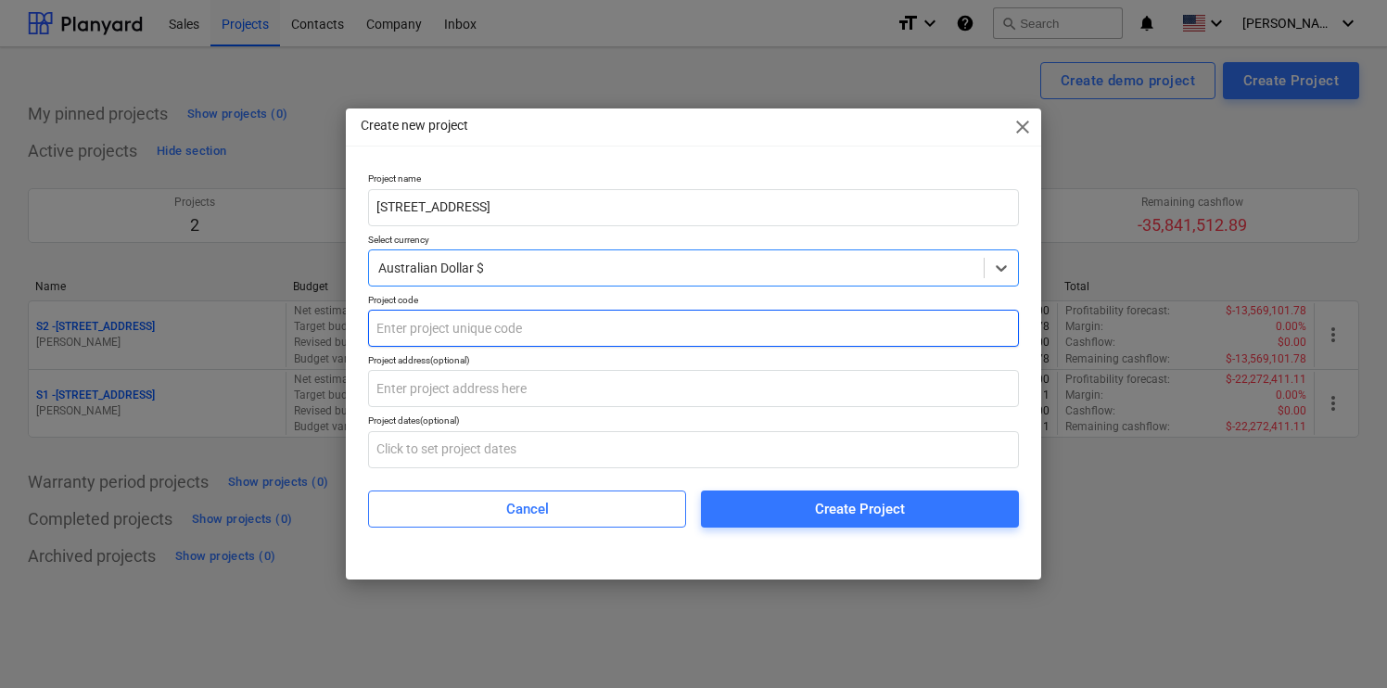
click at [732, 333] on input "text" at bounding box center [693, 328] width 651 height 37
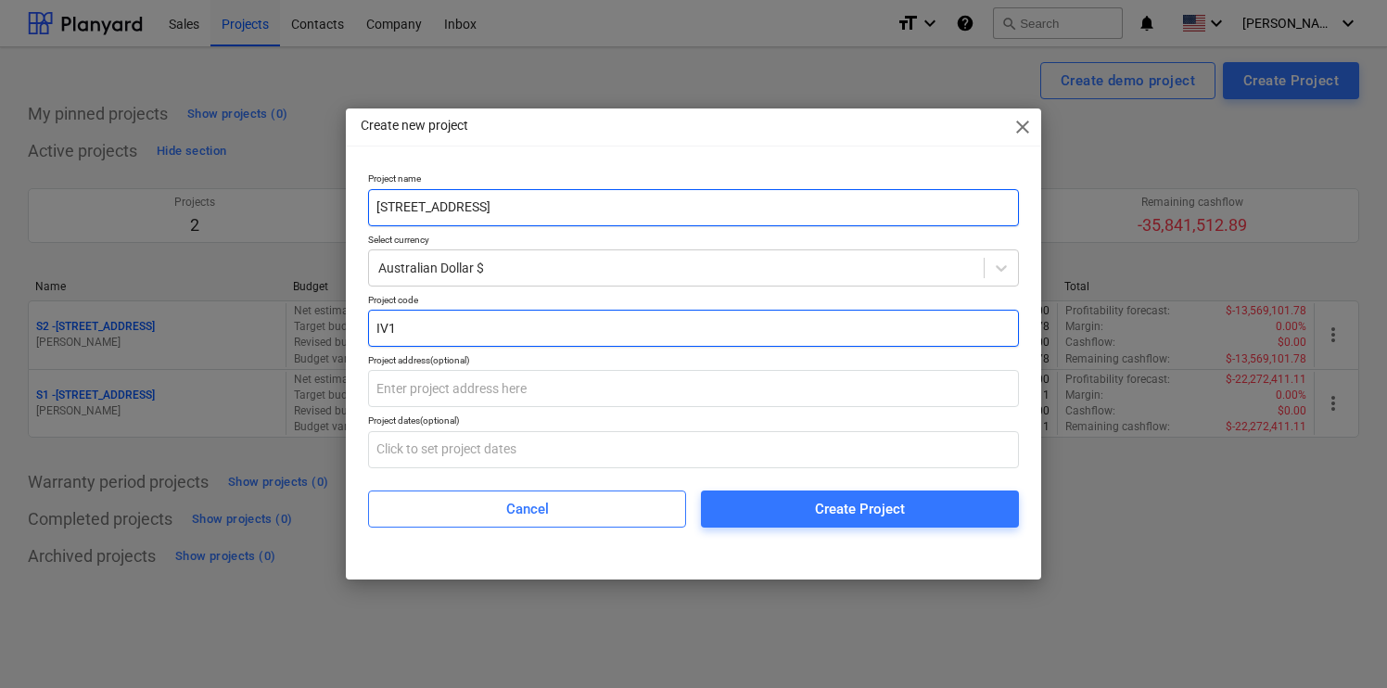
type input "IV1"
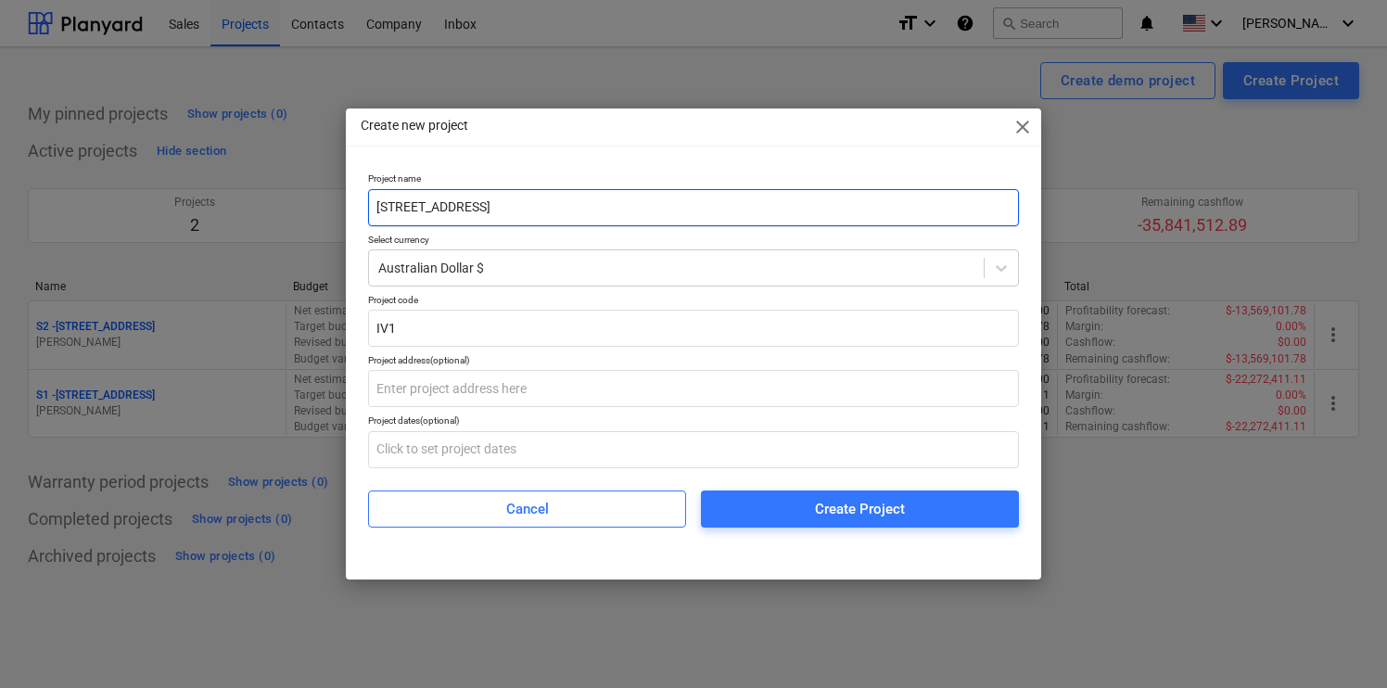
click at [719, 215] on input "[STREET_ADDRESS]" at bounding box center [693, 207] width 651 height 37
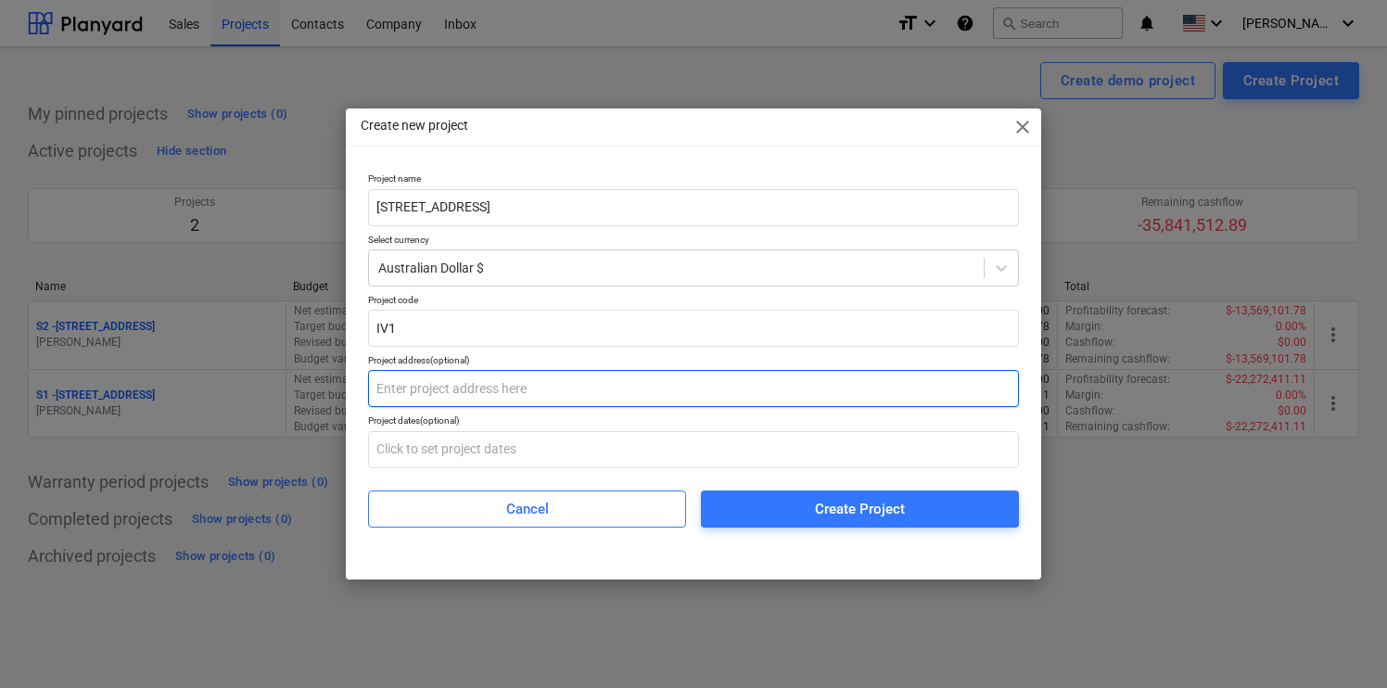
click at [666, 402] on input "text" at bounding box center [693, 388] width 651 height 37
paste input "[STREET_ADDRESS]"
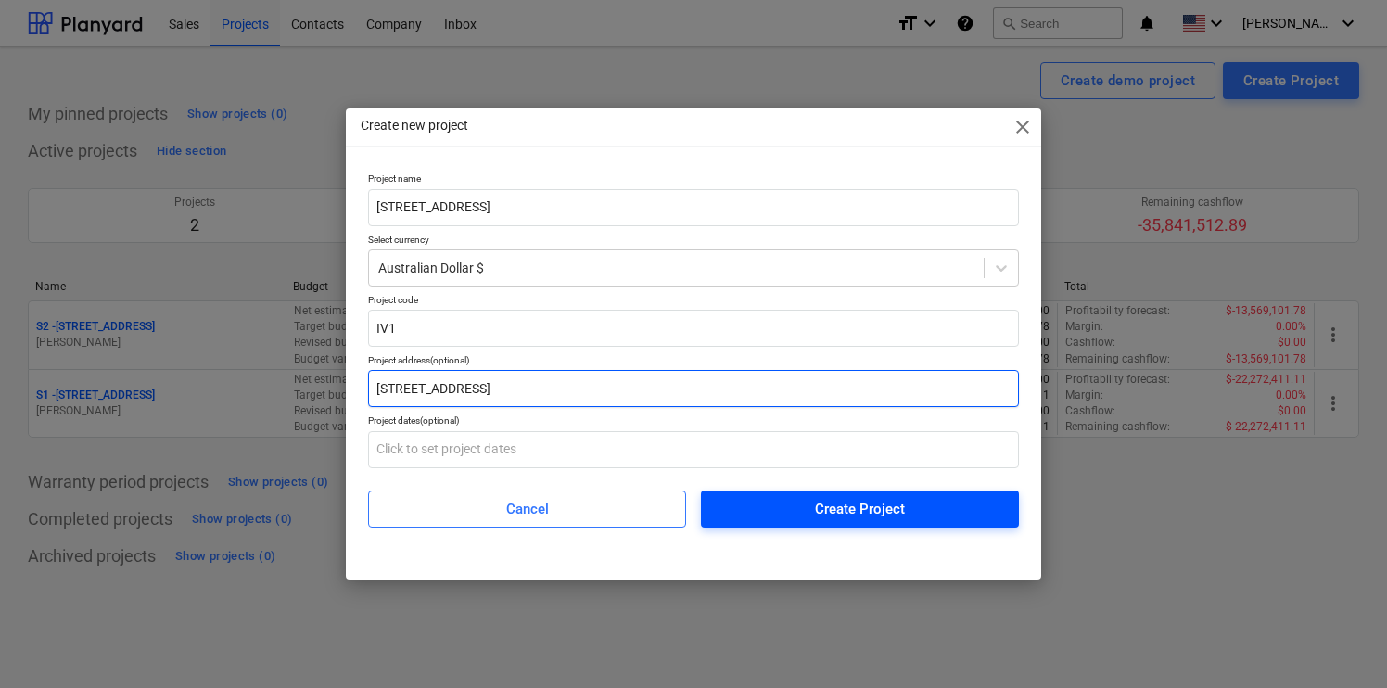
type input "[STREET_ADDRESS]"
click at [798, 508] on span "Create Project" at bounding box center [859, 509] width 273 height 24
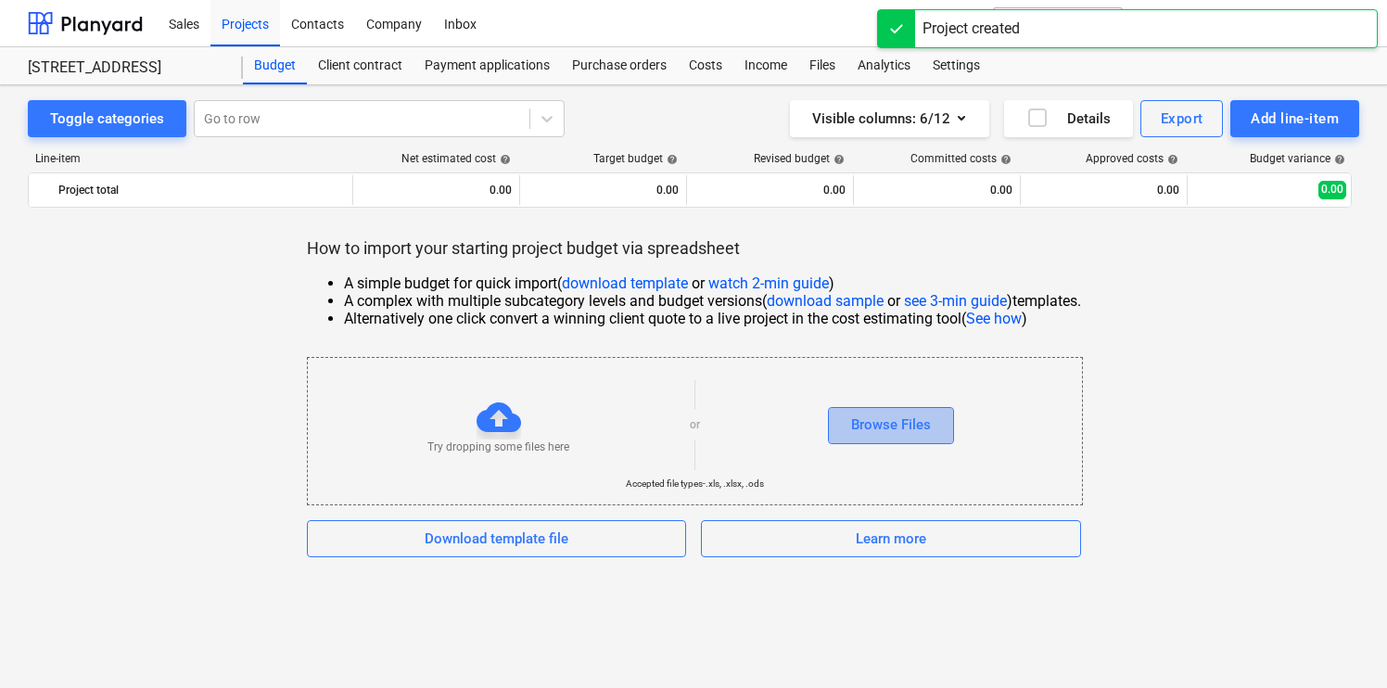
click at [895, 422] on div "Browse Files" at bounding box center [891, 424] width 80 height 24
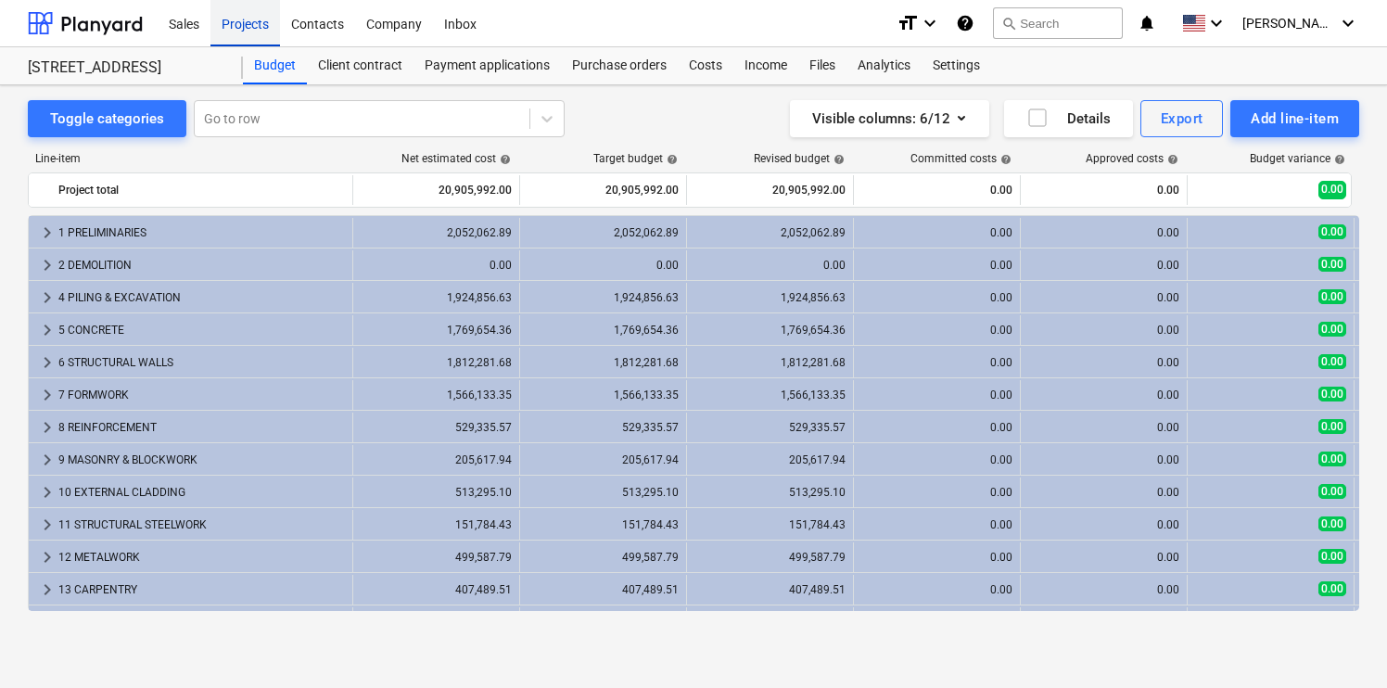
click at [260, 30] on div "Projects" at bounding box center [245, 22] width 70 height 47
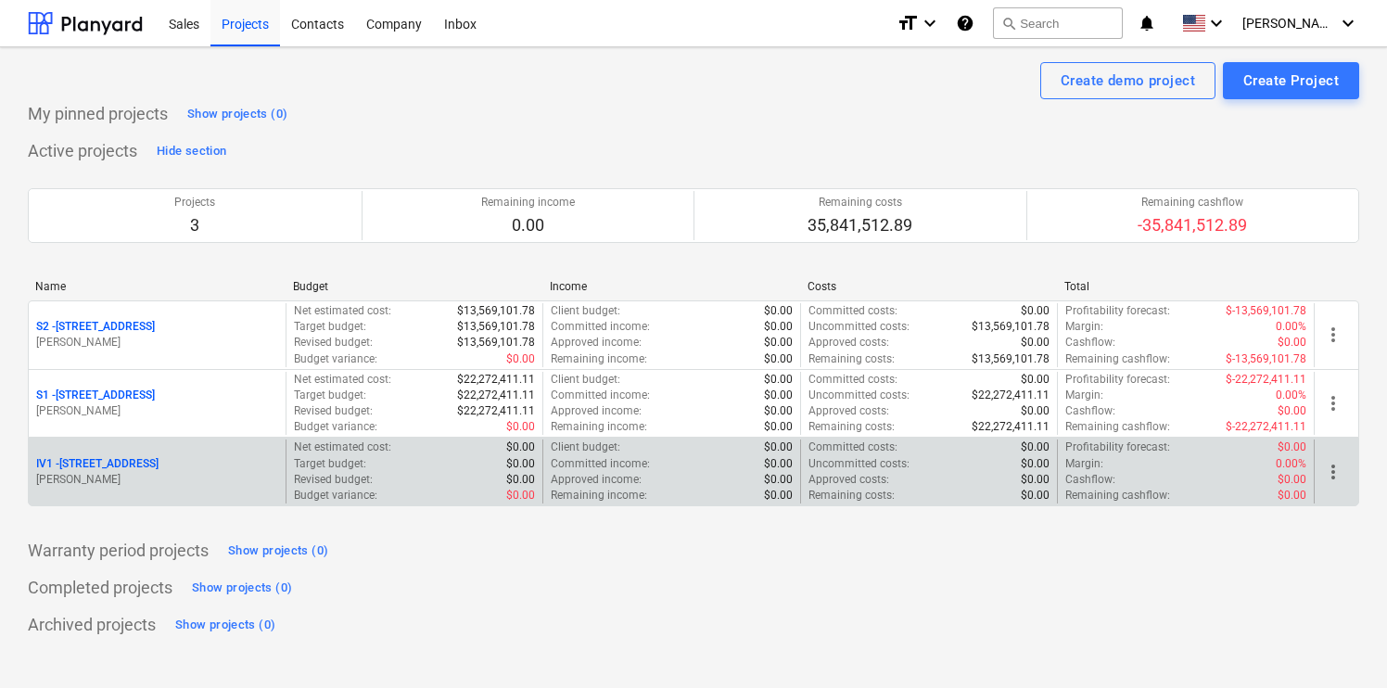
click at [159, 464] on p "IV1 - [STREET_ADDRESS]" at bounding box center [97, 464] width 122 height 16
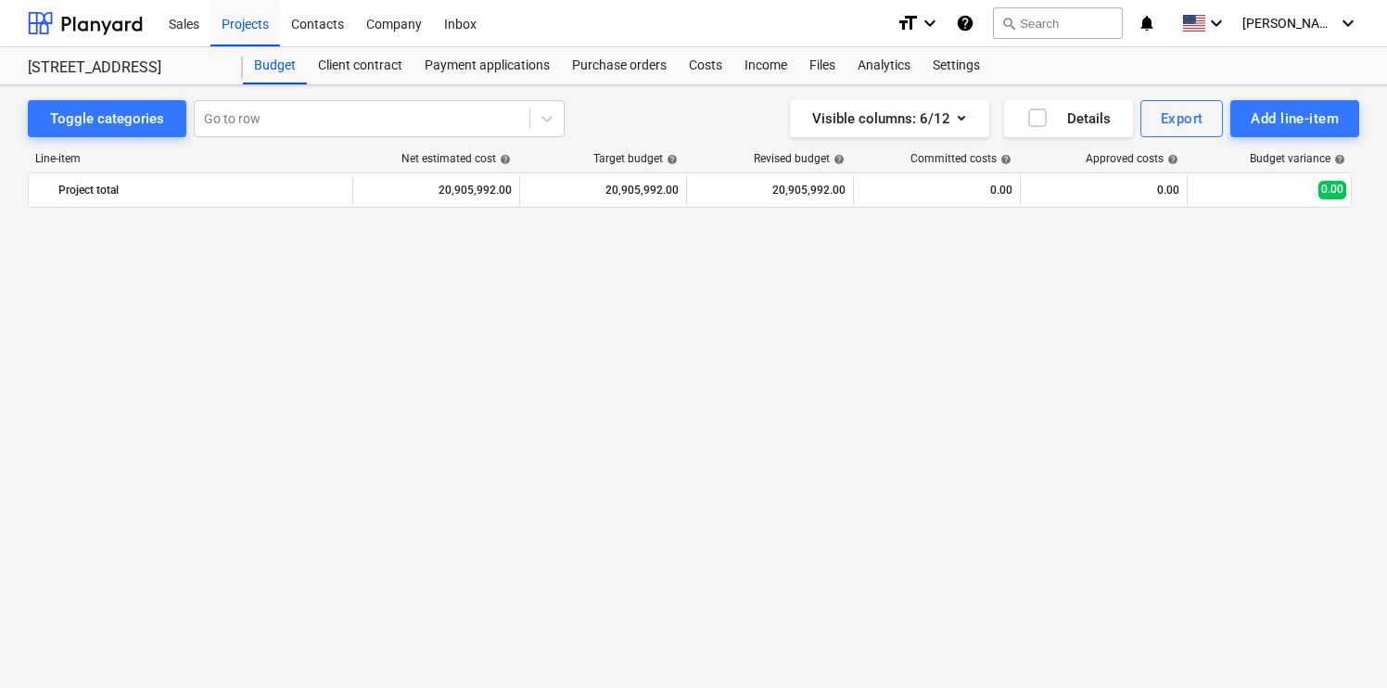
scroll to position [513, 0]
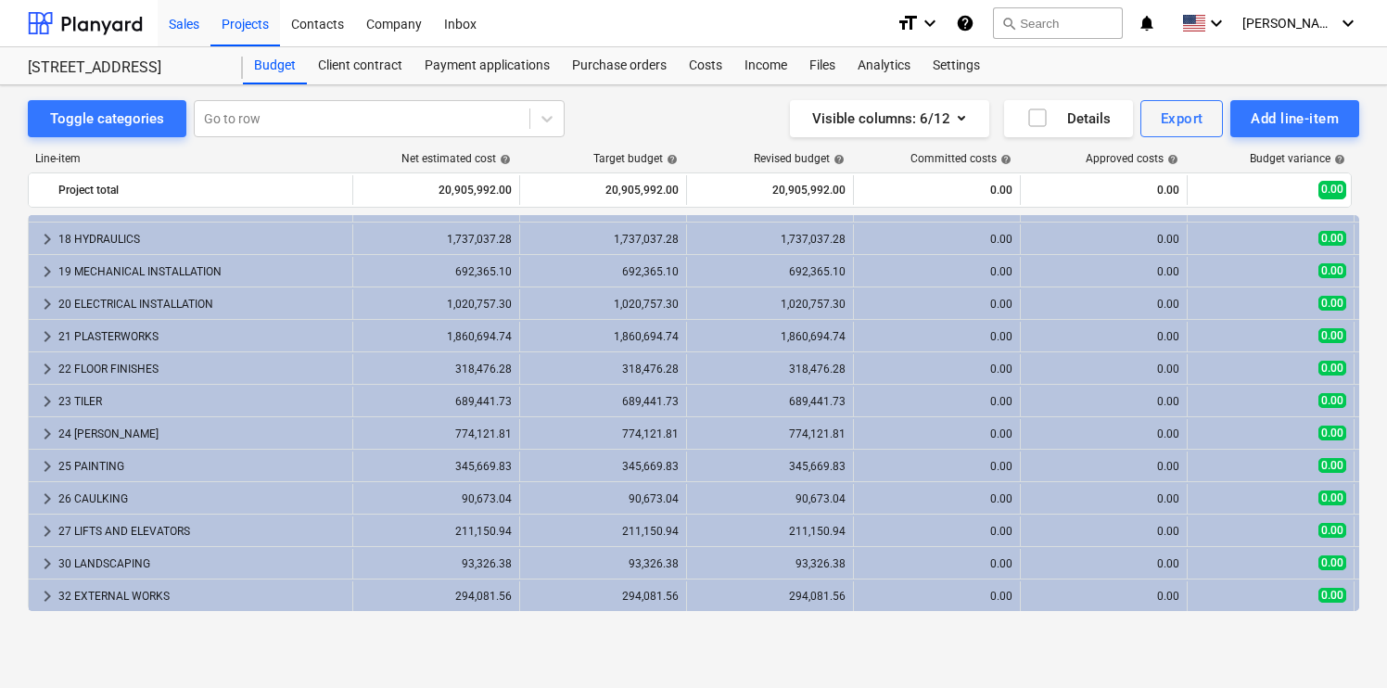
click at [193, 32] on div "Sales" at bounding box center [184, 22] width 53 height 47
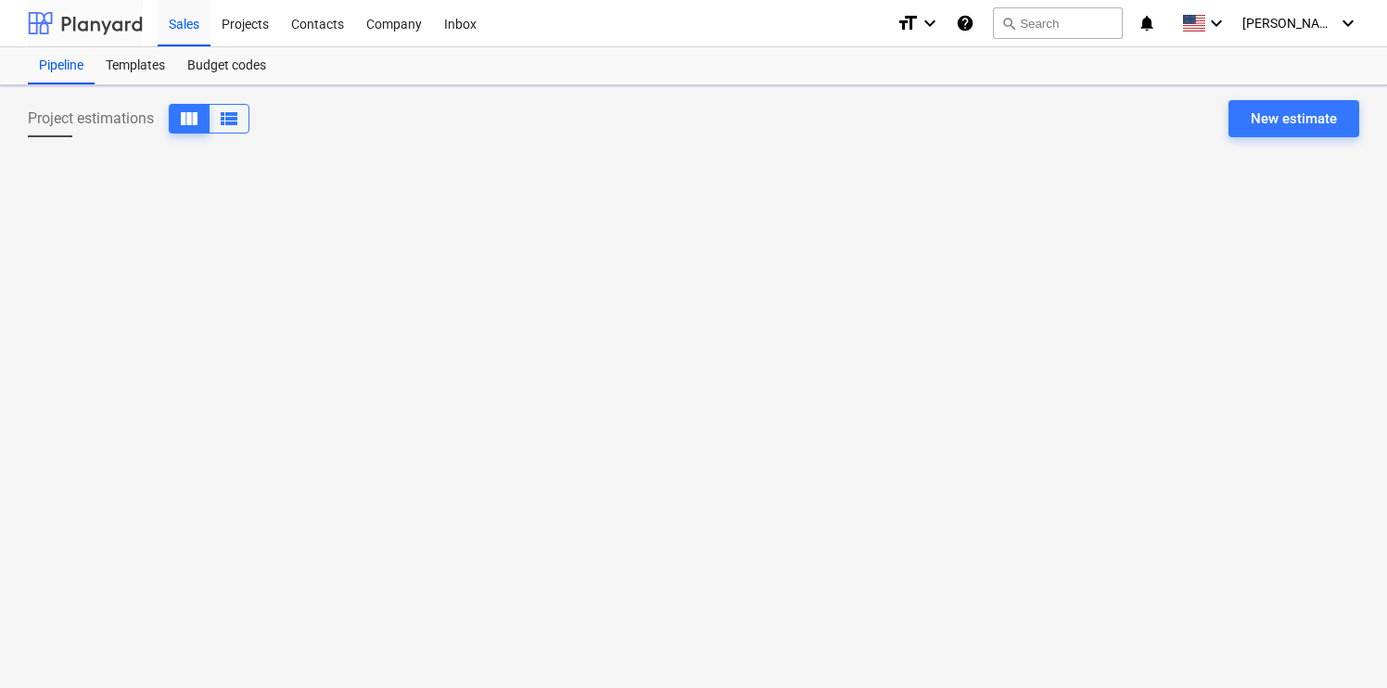
click at [118, 7] on div at bounding box center [85, 23] width 115 height 46
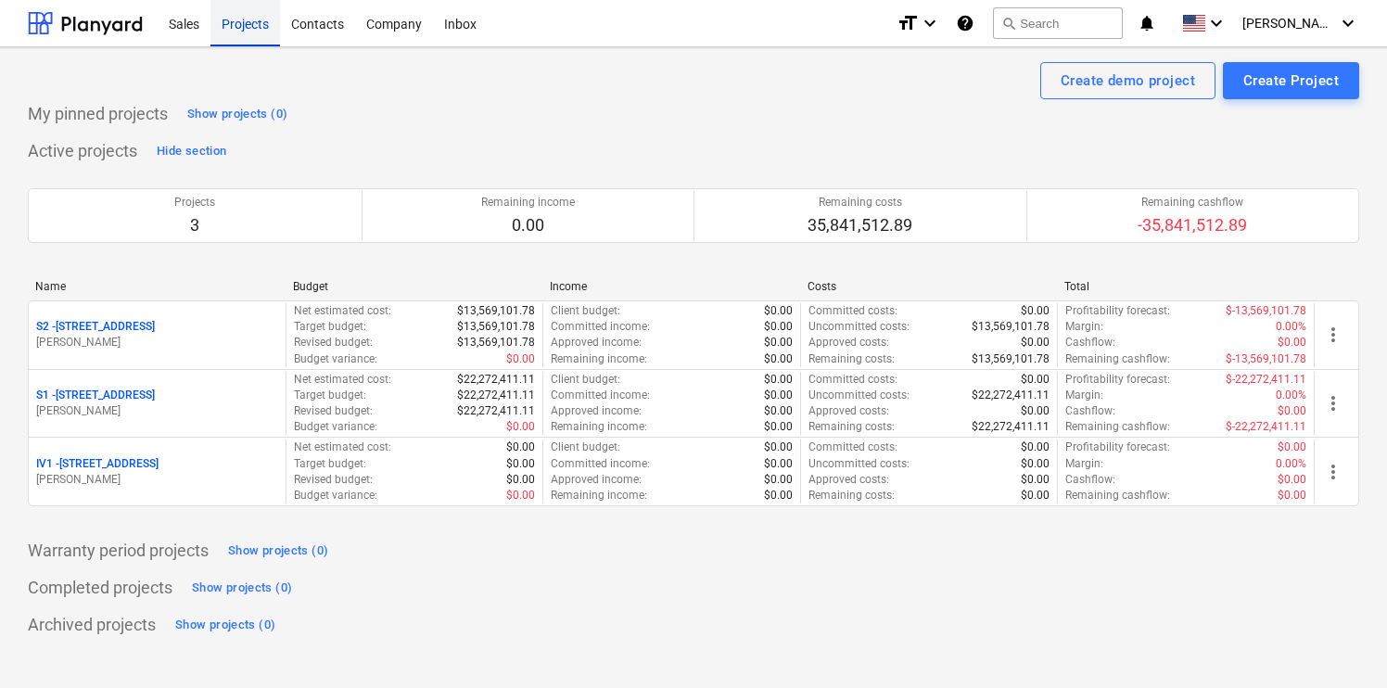
click at [216, 22] on div "Projects" at bounding box center [245, 22] width 70 height 47
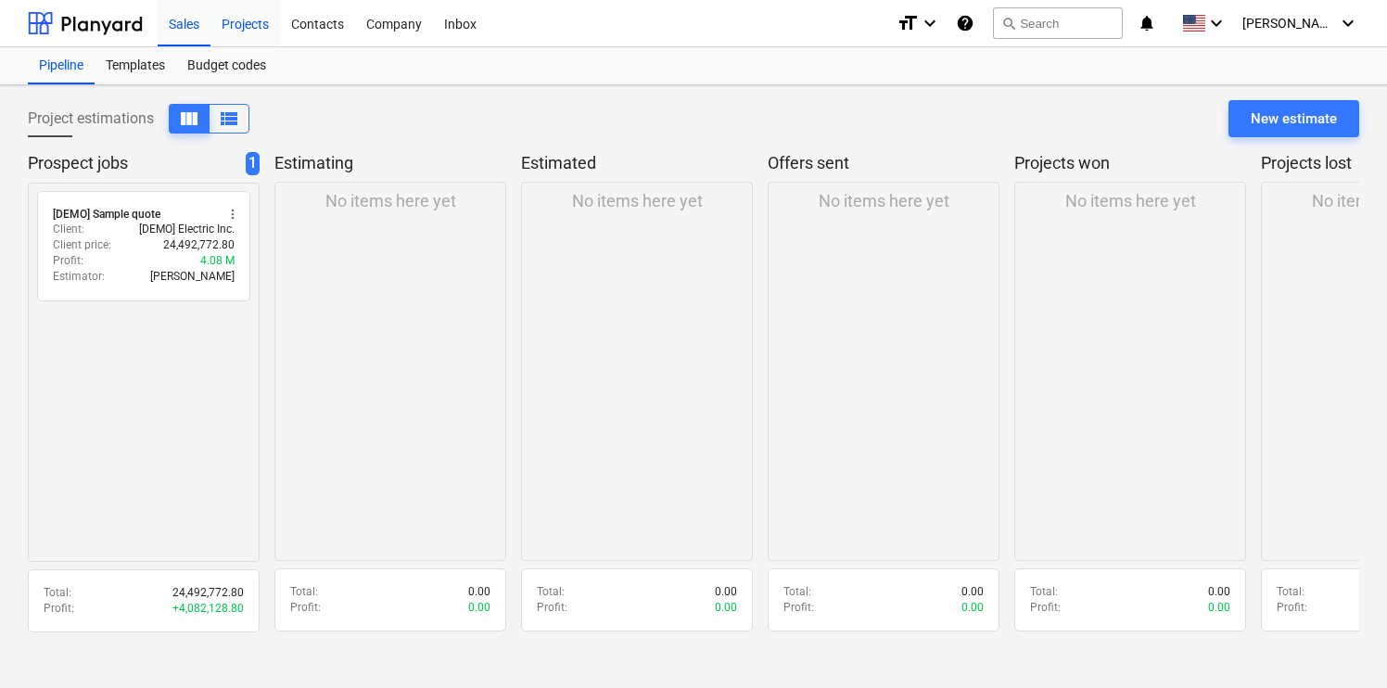
click at [235, 29] on div "Projects" at bounding box center [245, 22] width 70 height 47
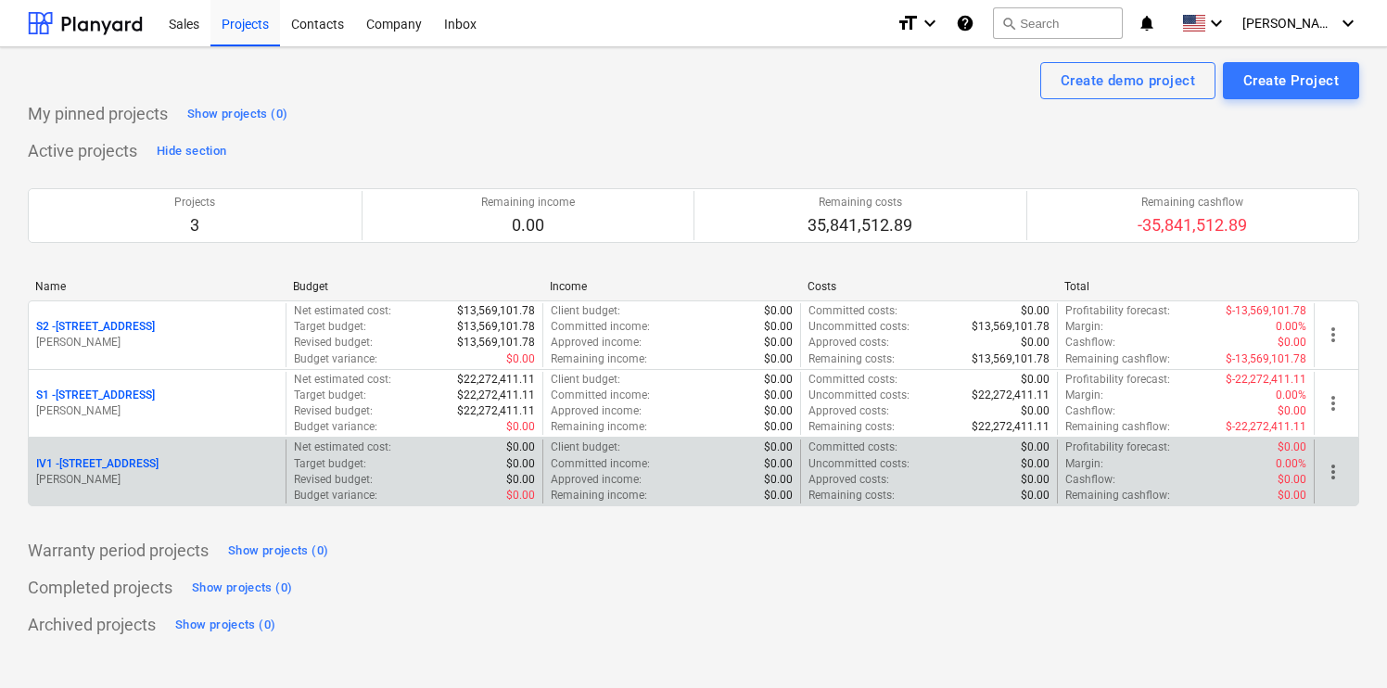
click at [396, 447] on div "Net estimated cost : $0.00" at bounding box center [414, 447] width 241 height 16
